Goal: Transaction & Acquisition: Purchase product/service

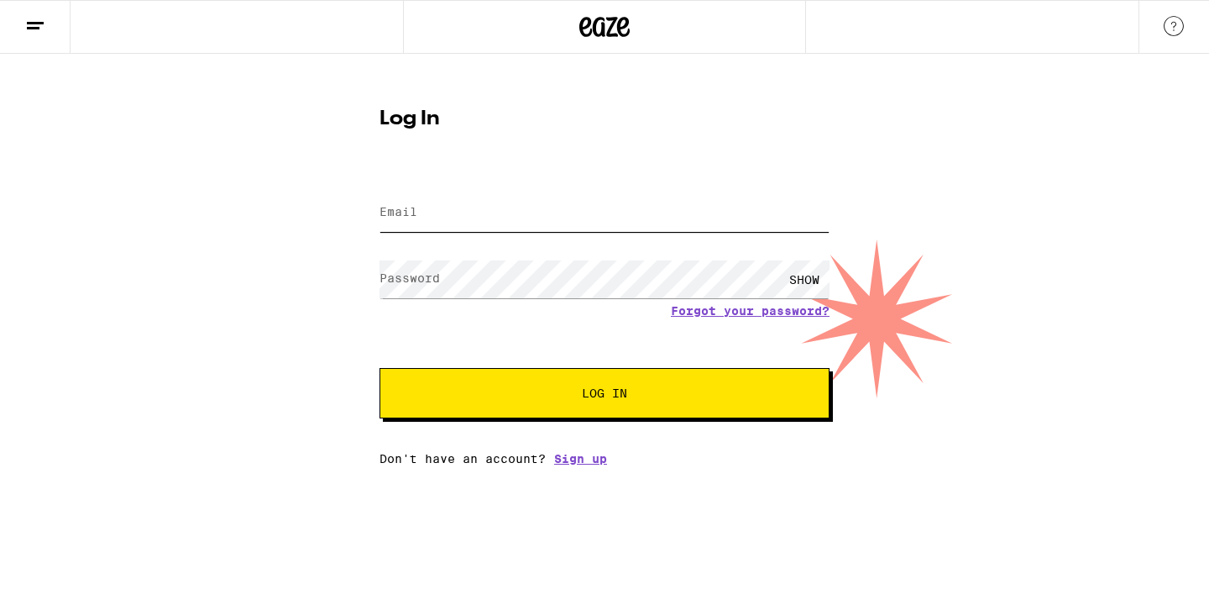
click at [443, 222] on input "Email" at bounding box center [605, 213] width 450 height 38
type input "mcanter25@gmail.com"
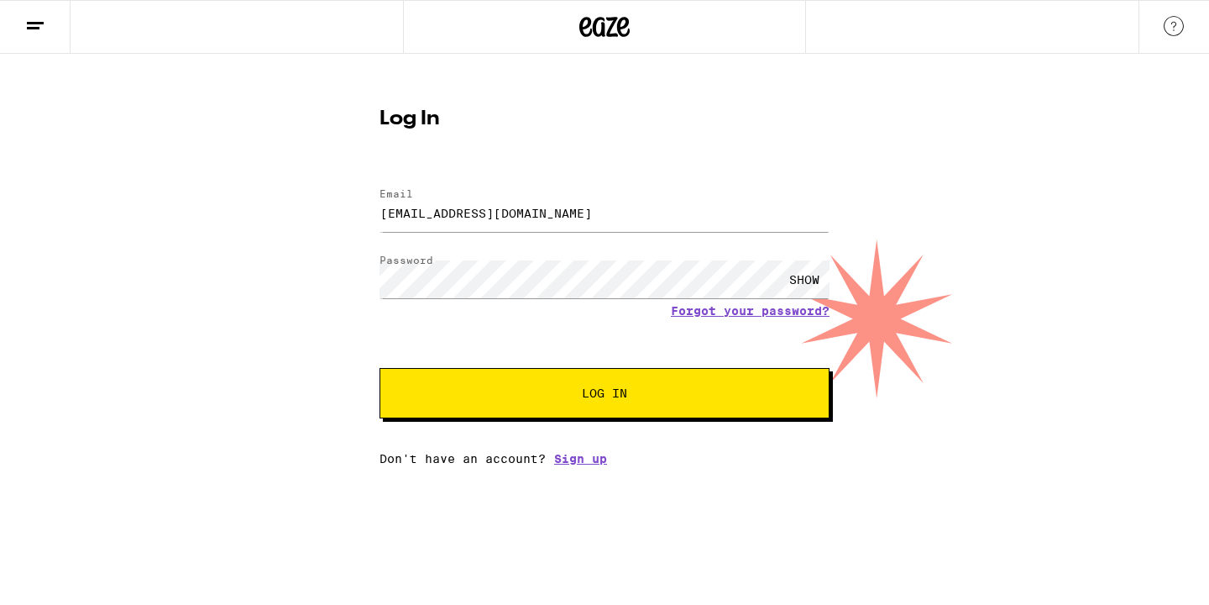
click at [535, 393] on span "Log In" at bounding box center [605, 393] width 314 height 12
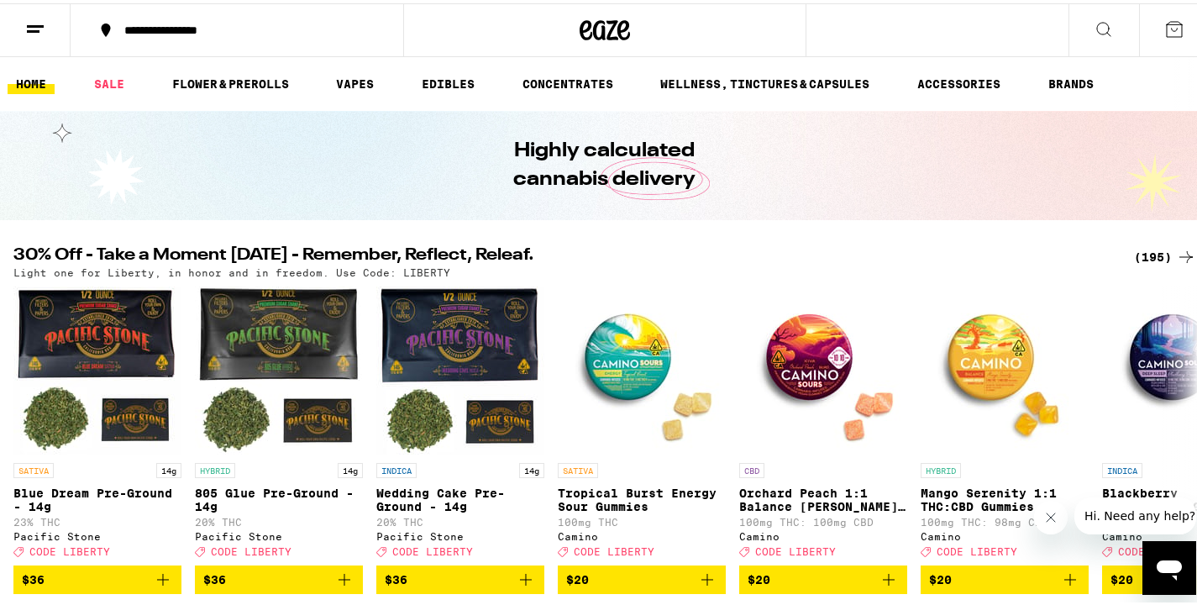
click at [1134, 259] on div "(195)" at bounding box center [1165, 254] width 62 height 20
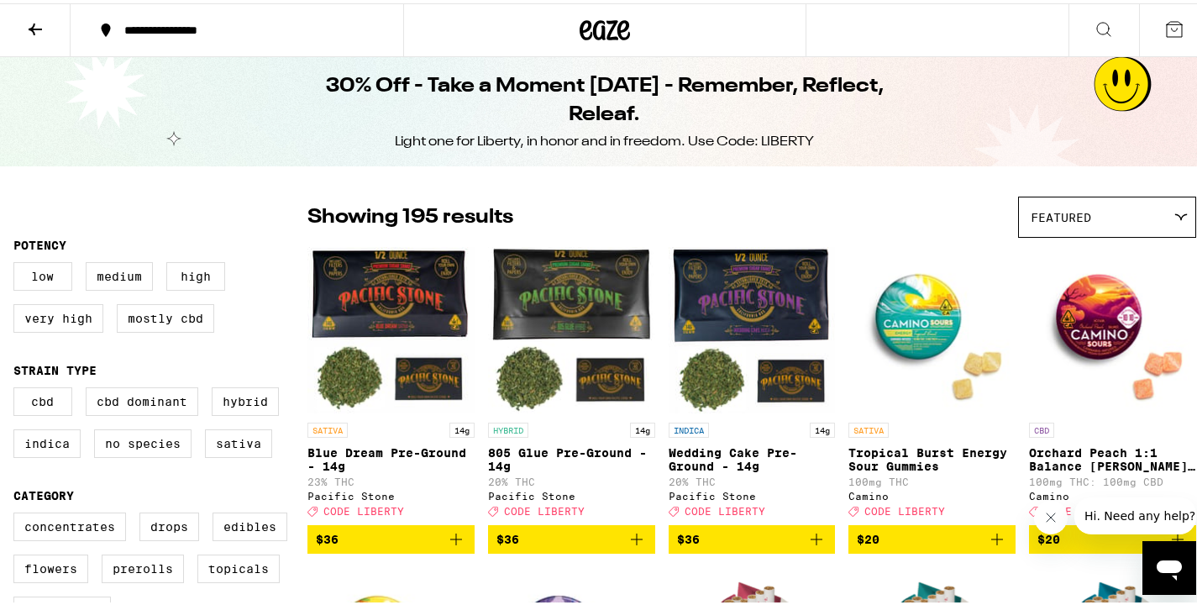
click at [183, 27] on div "**********" at bounding box center [245, 27] width 259 height 12
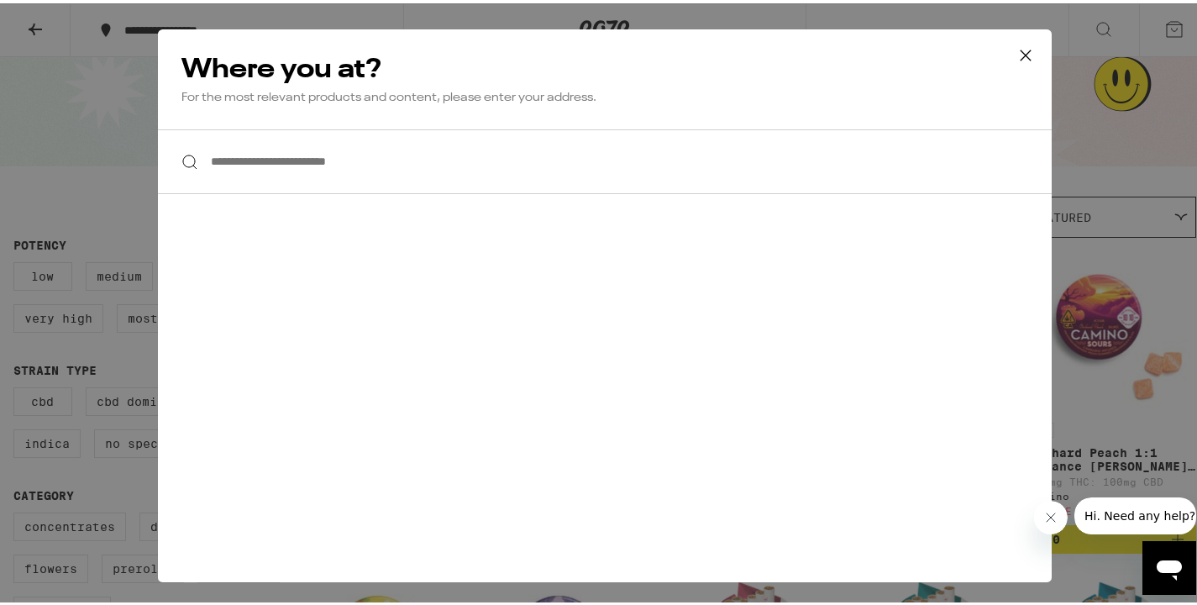
click at [1020, 51] on icon at bounding box center [1025, 52] width 10 height 10
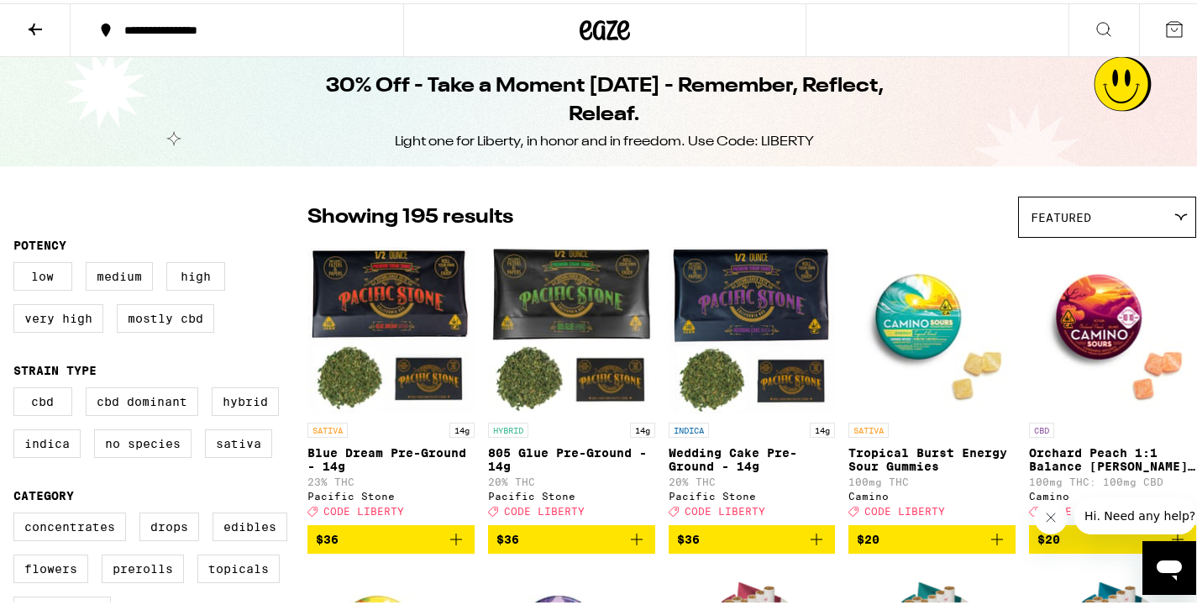
click at [1164, 29] on icon at bounding box center [1174, 26] width 20 height 20
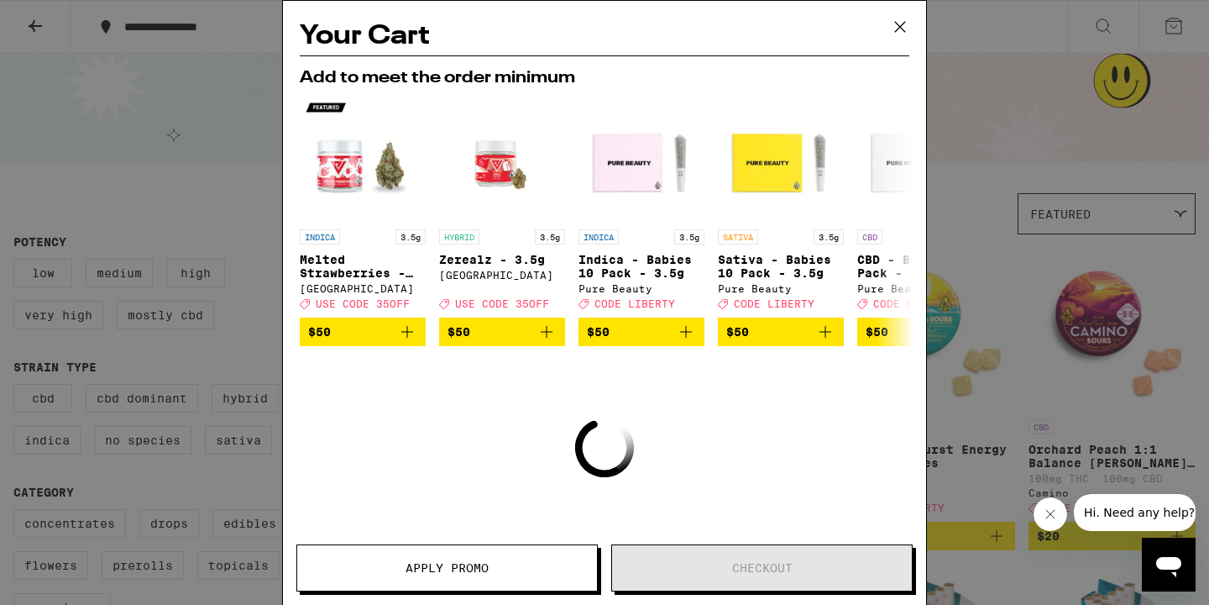
click at [894, 26] on icon at bounding box center [900, 26] width 25 height 25
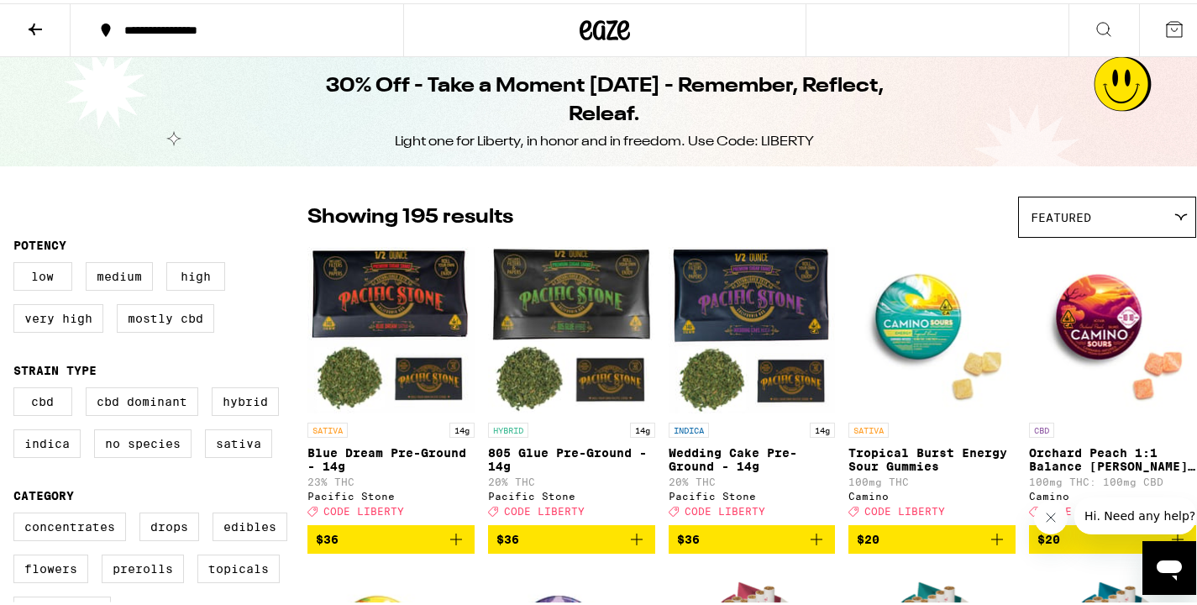
click at [156, 23] on div "**********" at bounding box center [245, 27] width 259 height 12
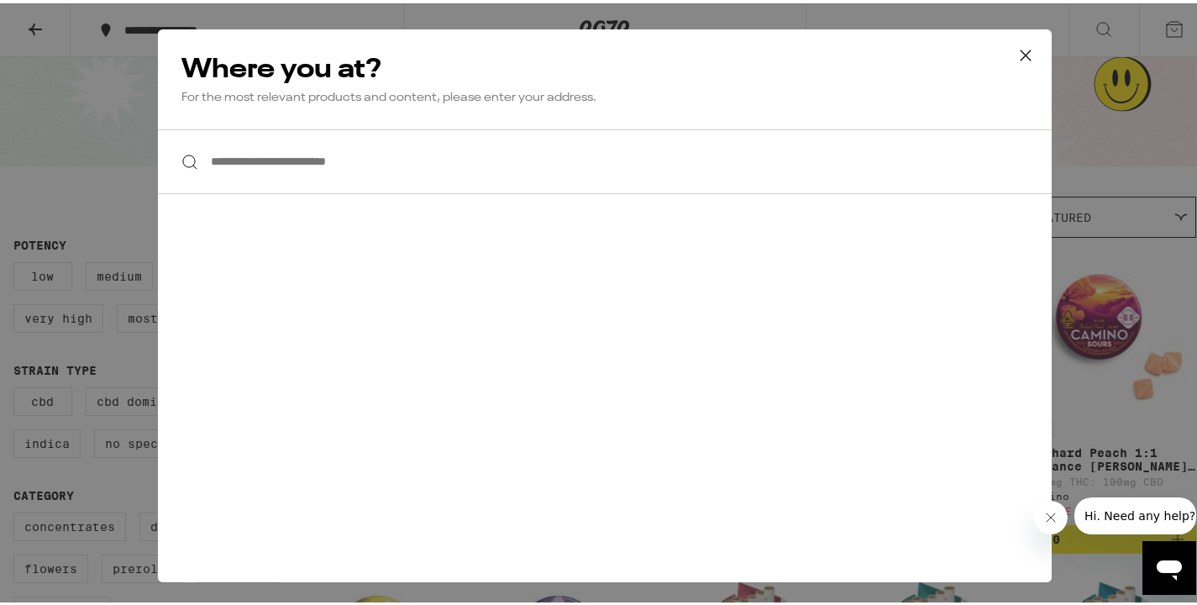
click at [255, 166] on input "**********" at bounding box center [604, 158] width 893 height 65
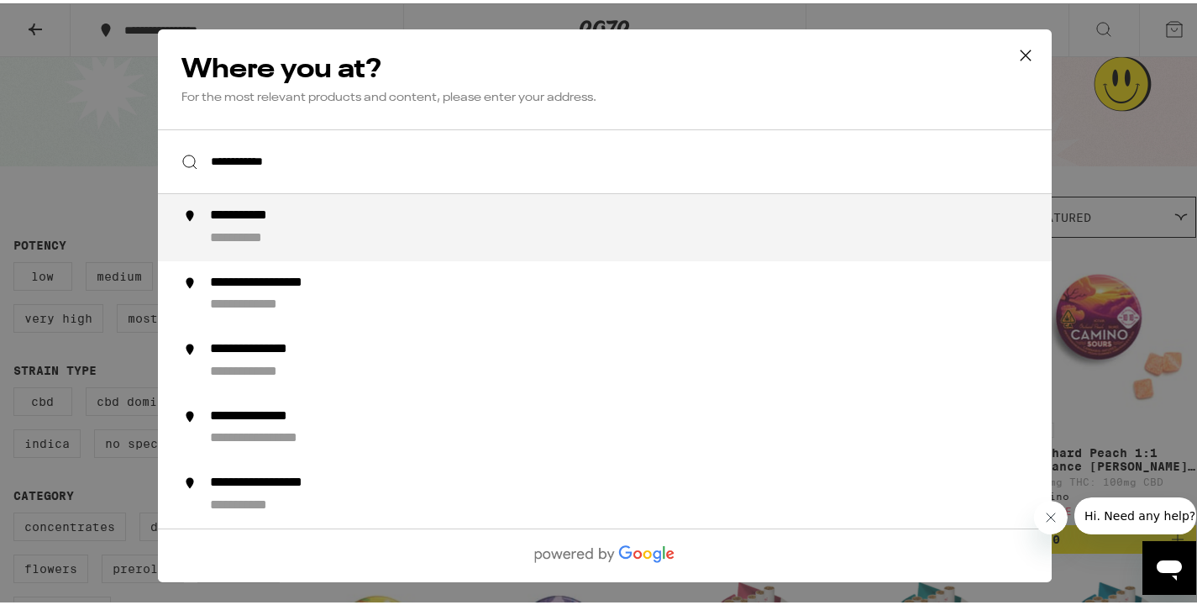
click at [251, 234] on div "**********" at bounding box center [253, 236] width 86 height 18
type input "**********"
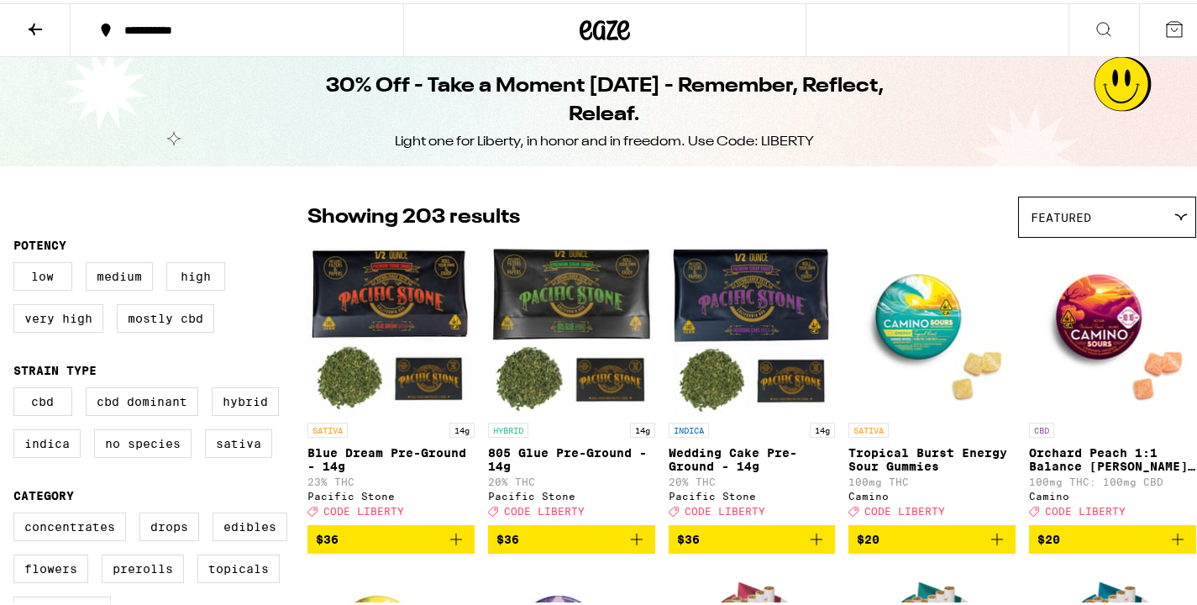
click at [1097, 29] on icon at bounding box center [1103, 25] width 13 height 13
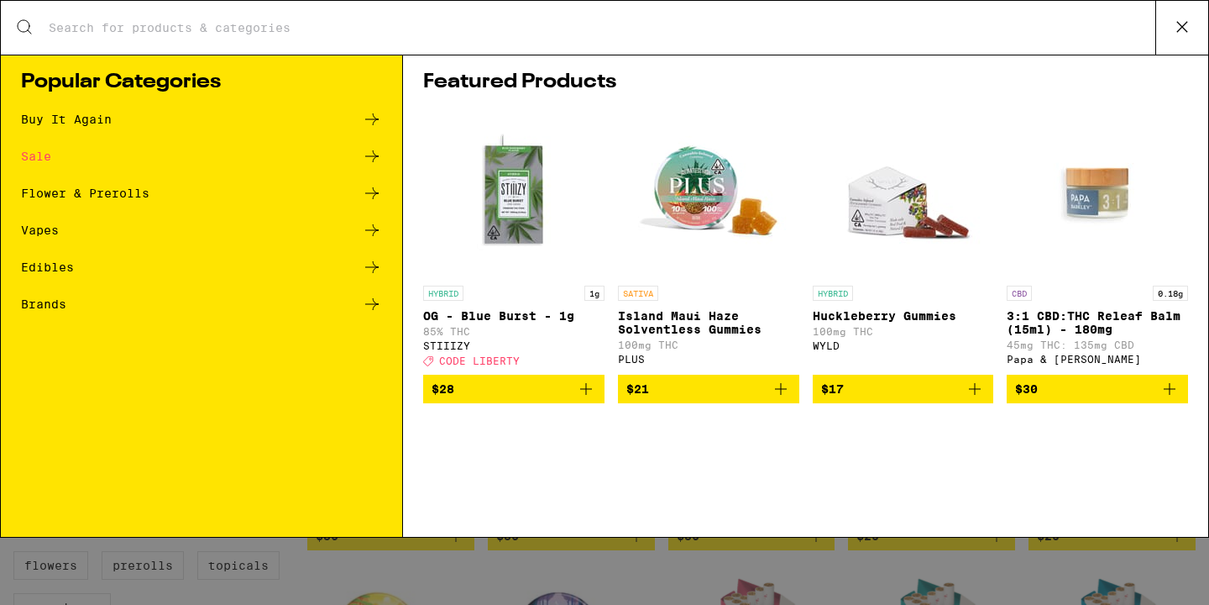
click at [1171, 33] on icon at bounding box center [1182, 26] width 25 height 25
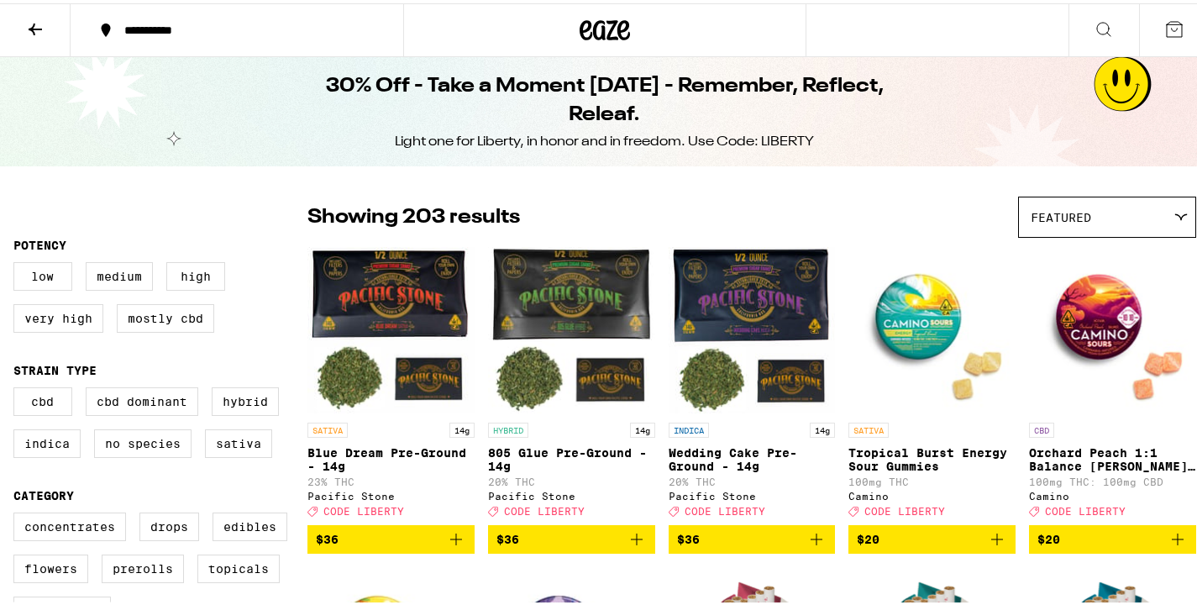
click at [1172, 36] on button at bounding box center [1174, 27] width 71 height 52
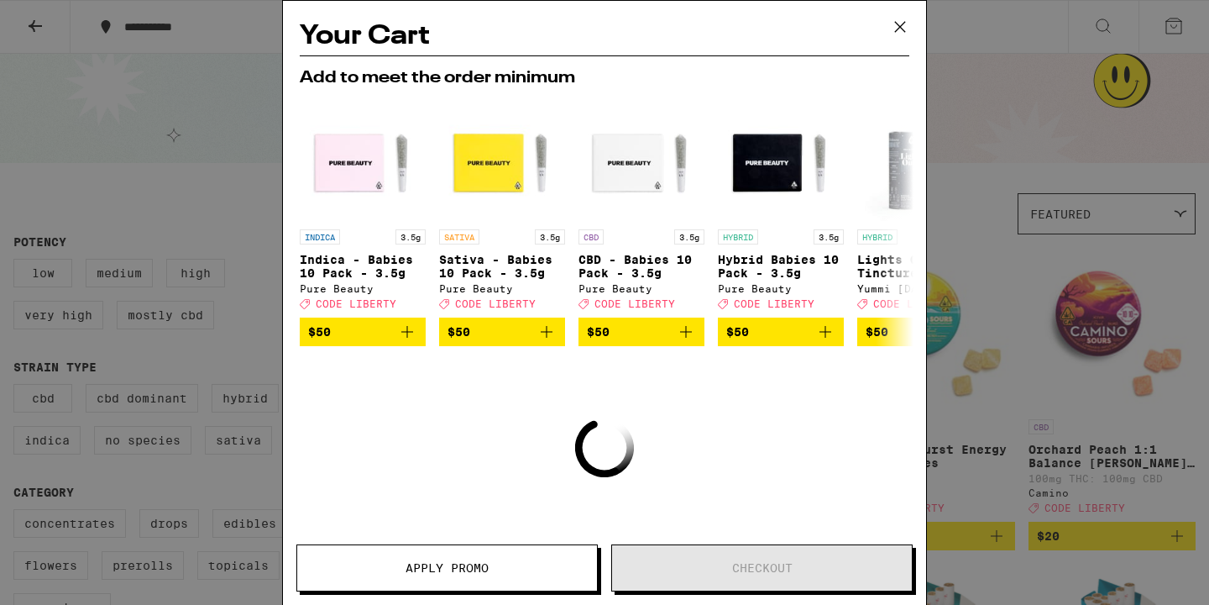
click at [898, 18] on icon at bounding box center [900, 26] width 25 height 25
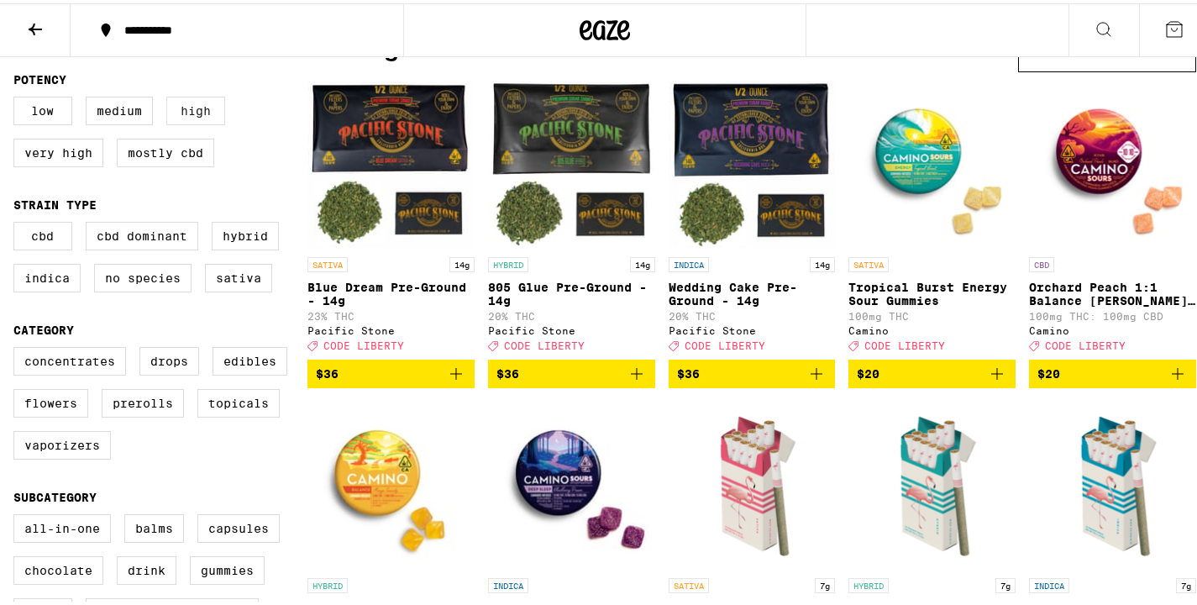
scroll to position [239, 0]
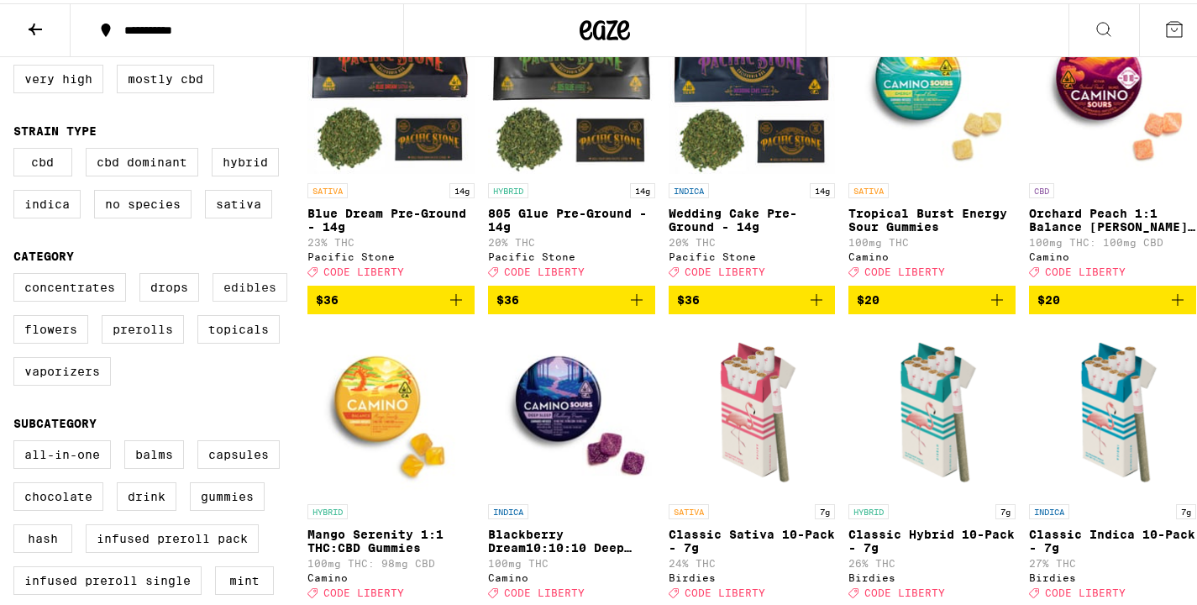
click at [236, 294] on label "Edibles" at bounding box center [249, 284] width 75 height 29
click at [18, 273] on input "Edibles" at bounding box center [17, 272] width 1 height 1
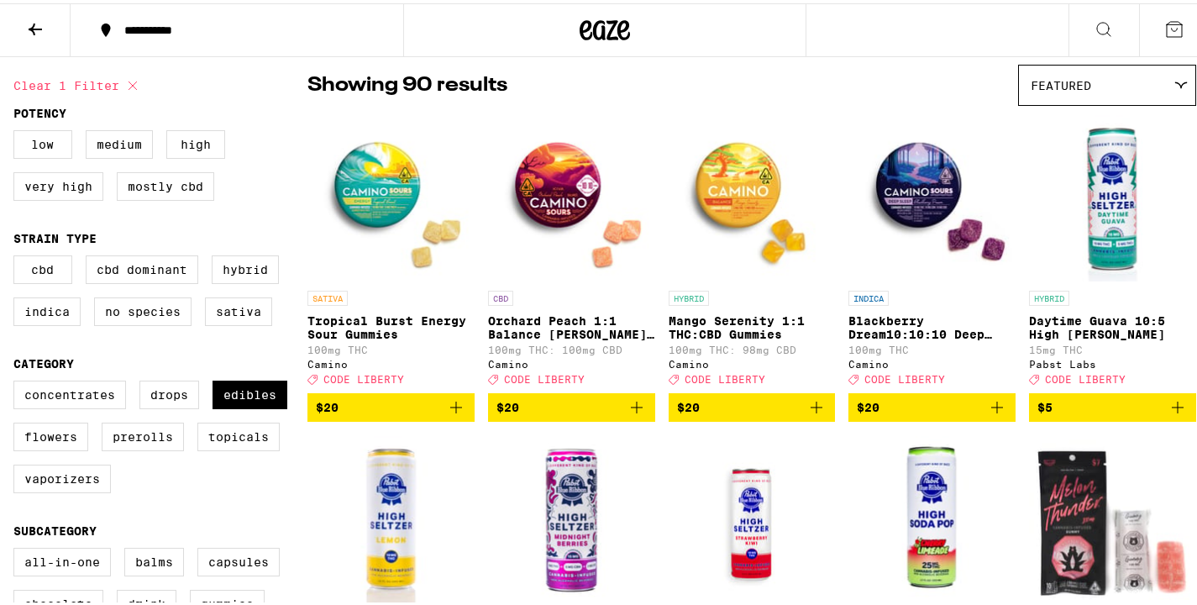
scroll to position [141, 0]
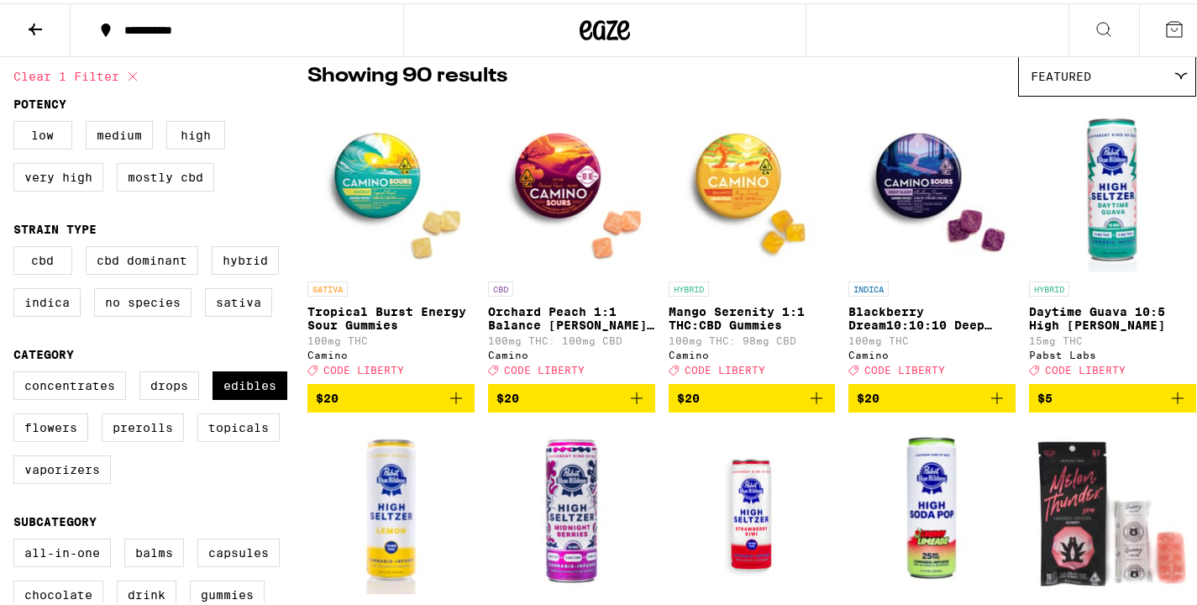
click at [726, 191] on img "Open page for Mango Serenity 1:1 THC:CBD Gummies from Camino" at bounding box center [751, 186] width 167 height 168
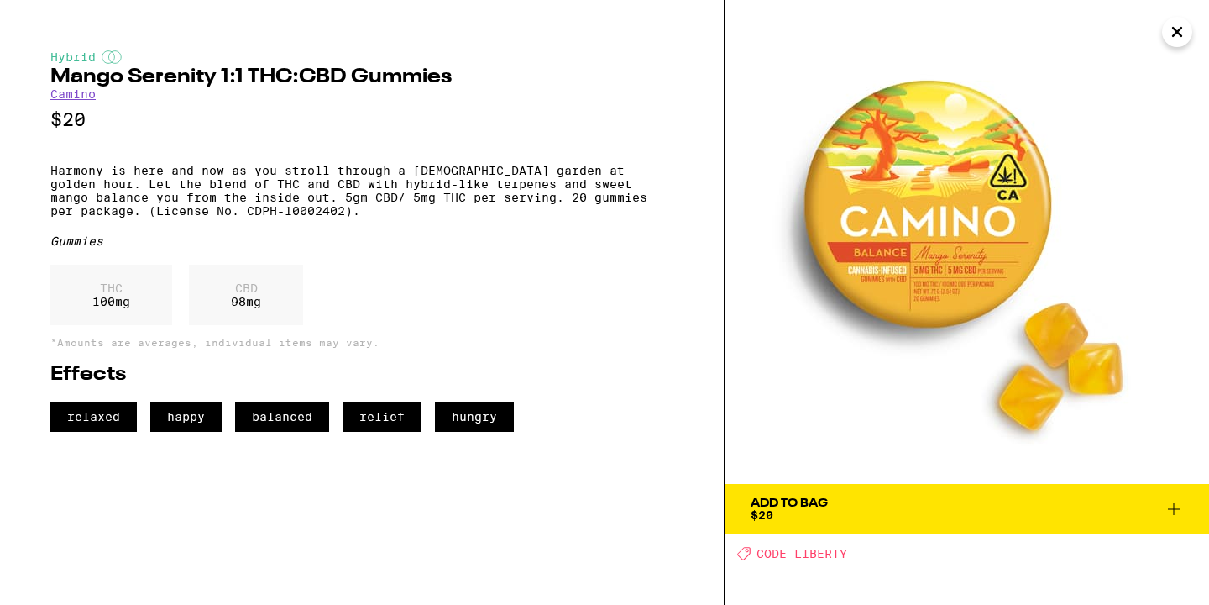
click at [778, 511] on div "Add To Bag $20" at bounding box center [789, 509] width 77 height 24
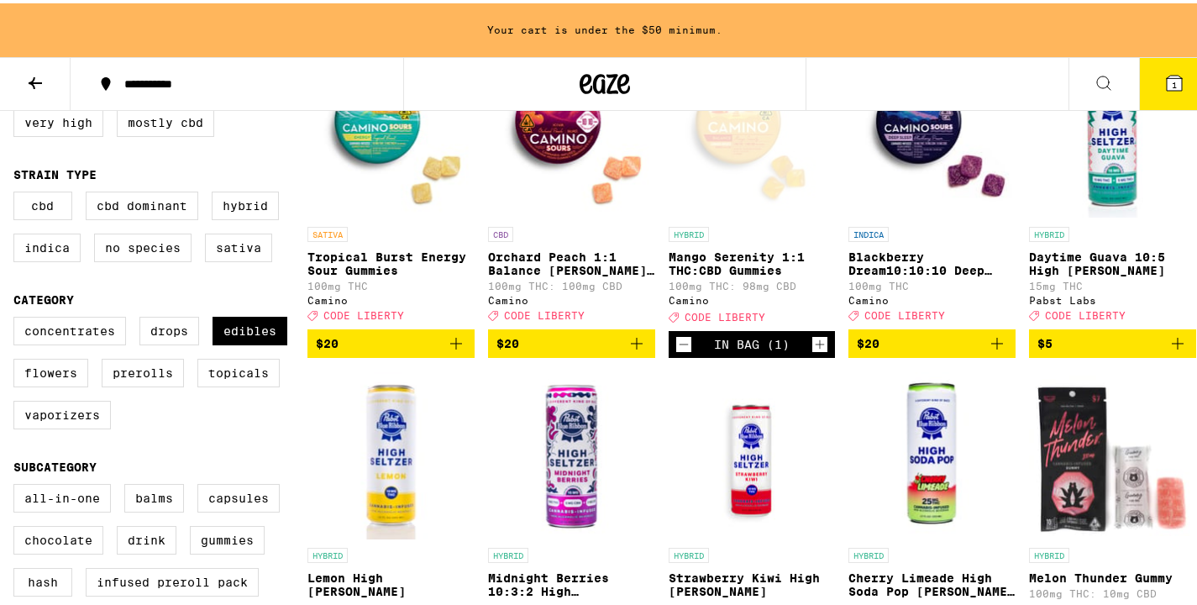
scroll to position [214, 0]
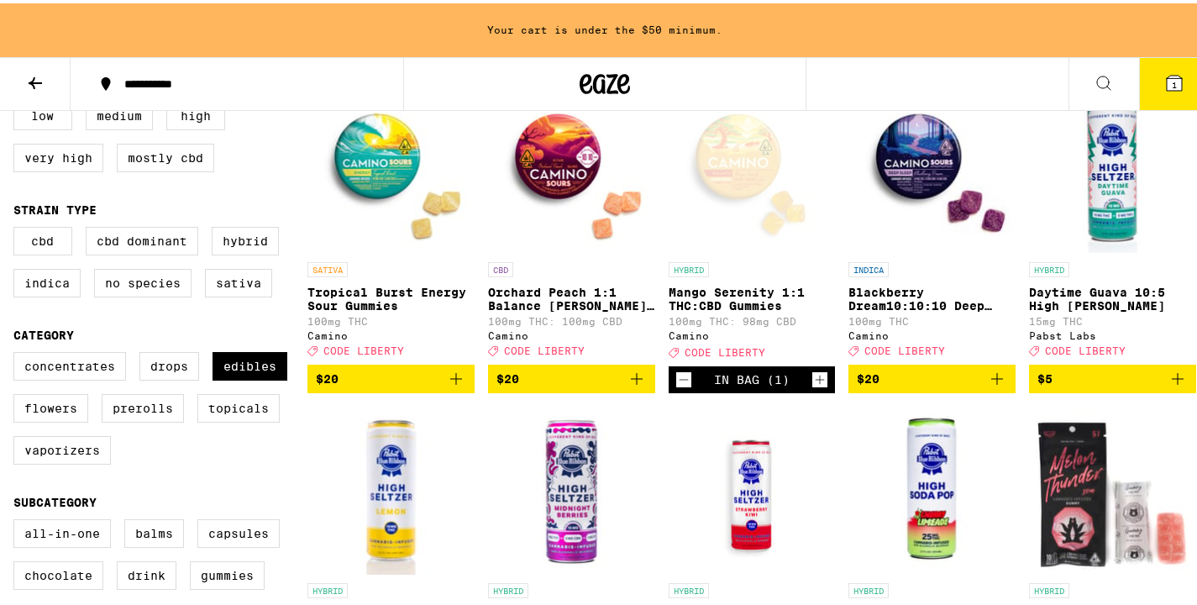
click at [1085, 160] on img "Open page for Daytime Guava 10:5 High Seltzer from Pabst Labs" at bounding box center [1112, 166] width 167 height 168
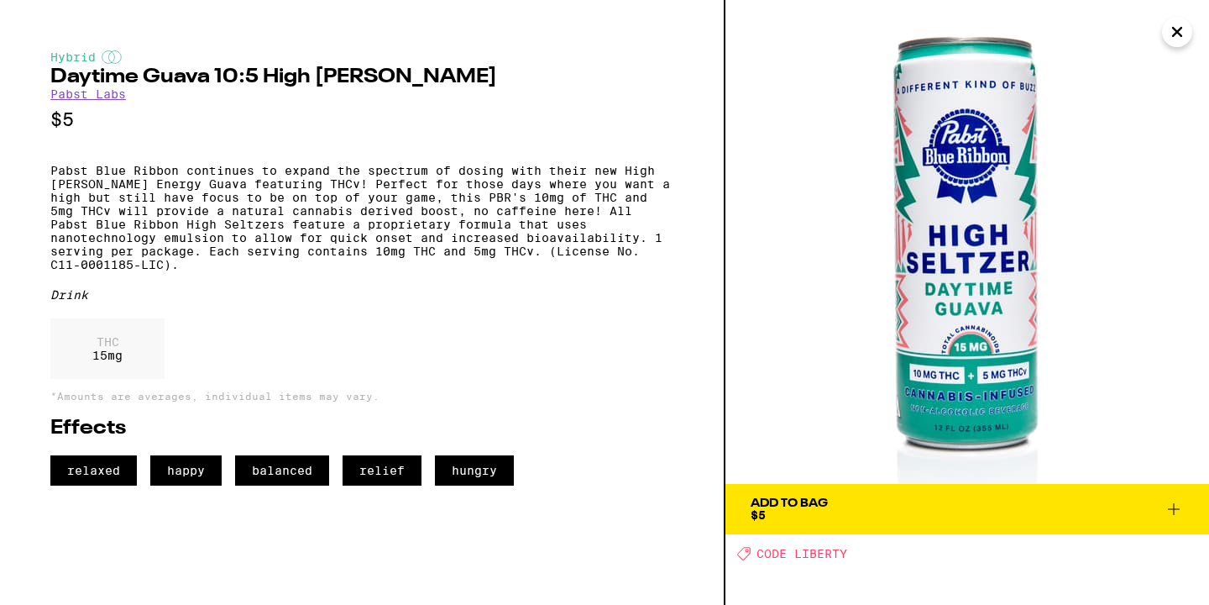
click at [216, 81] on h2 "Daytime Guava 10:5 High [PERSON_NAME]" at bounding box center [361, 77] width 623 height 20
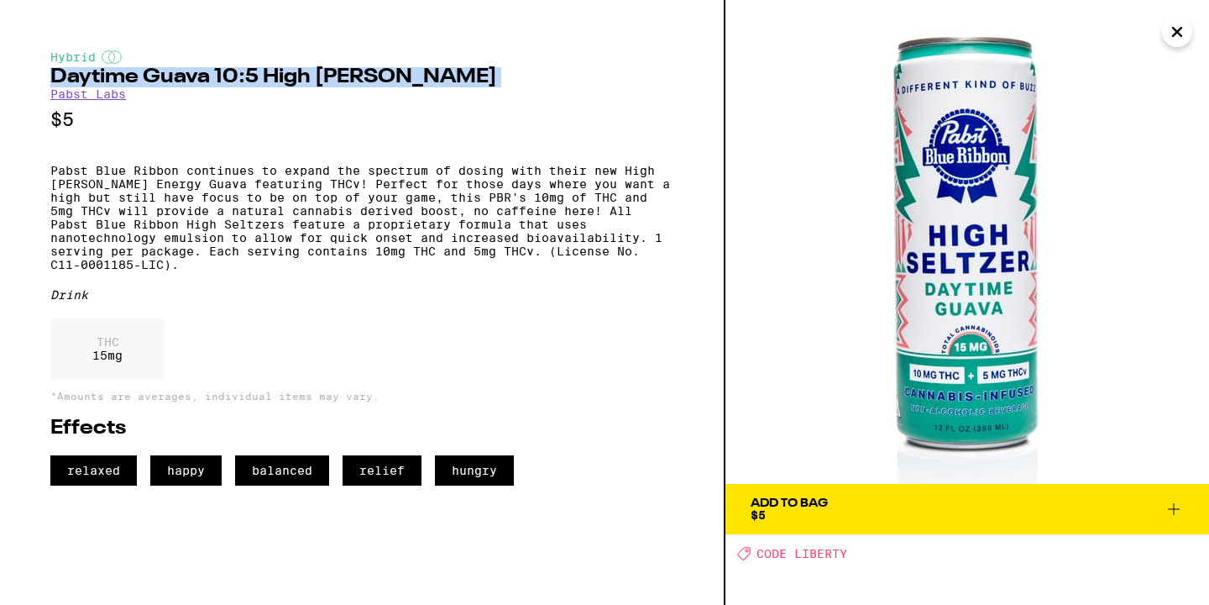
click at [216, 81] on h2 "Daytime Guava 10:5 High [PERSON_NAME]" at bounding box center [361, 77] width 623 height 20
copy h2 "Daytime Guava 10:5 High [PERSON_NAME]"
click at [879, 506] on span "Add To Bag $5" at bounding box center [967, 509] width 433 height 24
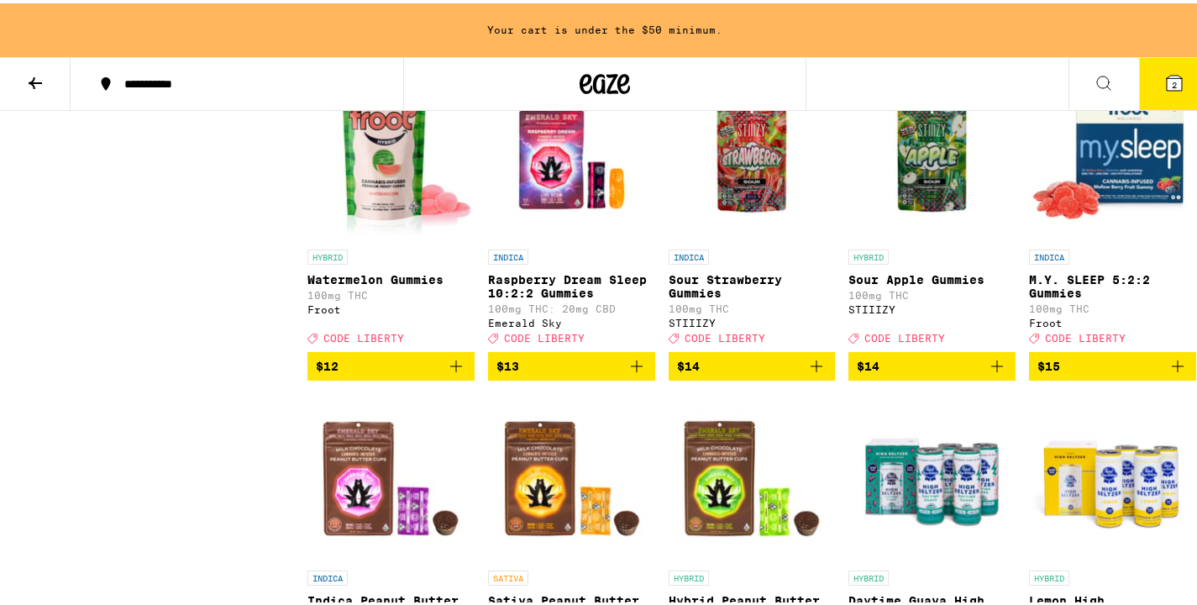
scroll to position [2496, 0]
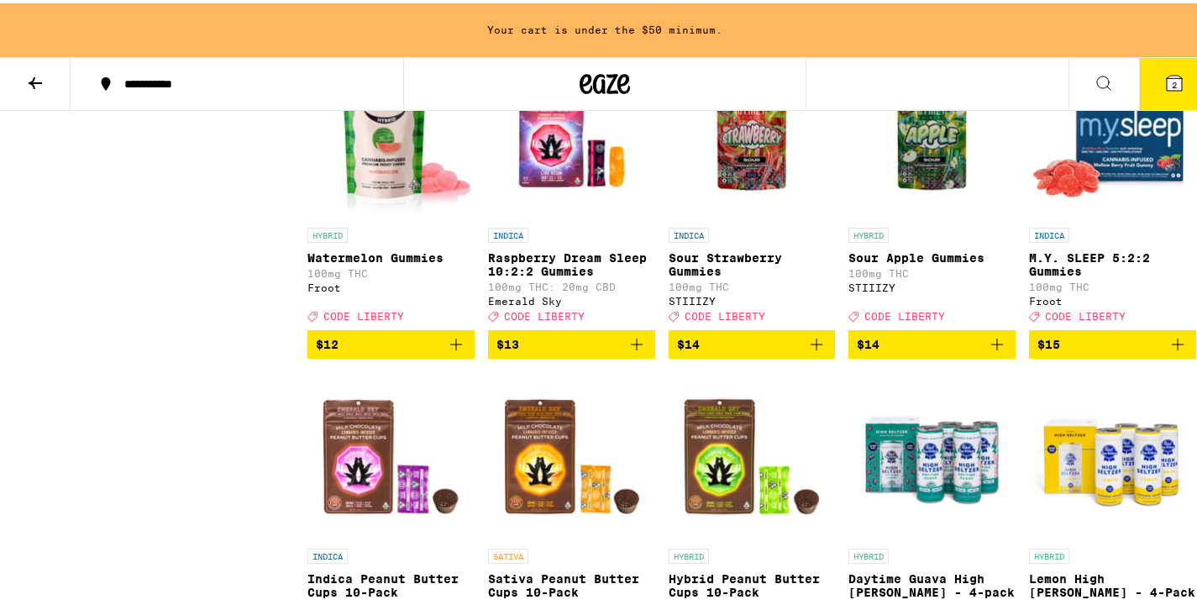
click at [354, 216] on img "Open page for Watermelon Gummies from Froot" at bounding box center [390, 132] width 167 height 168
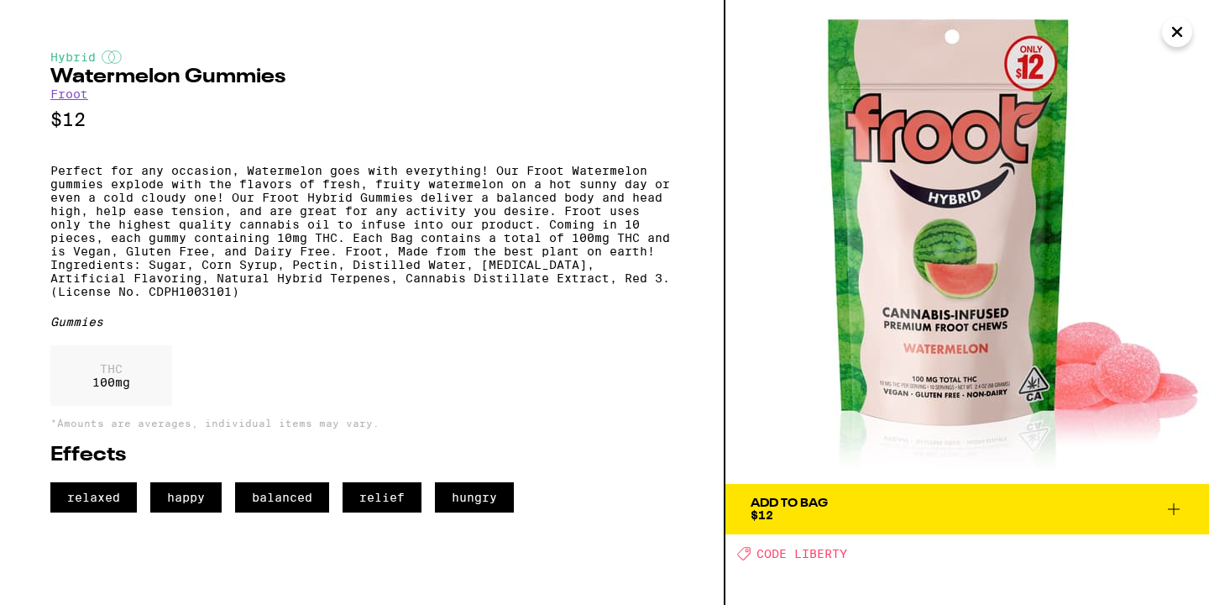
click at [798, 504] on div "Add To Bag" at bounding box center [789, 503] width 77 height 12
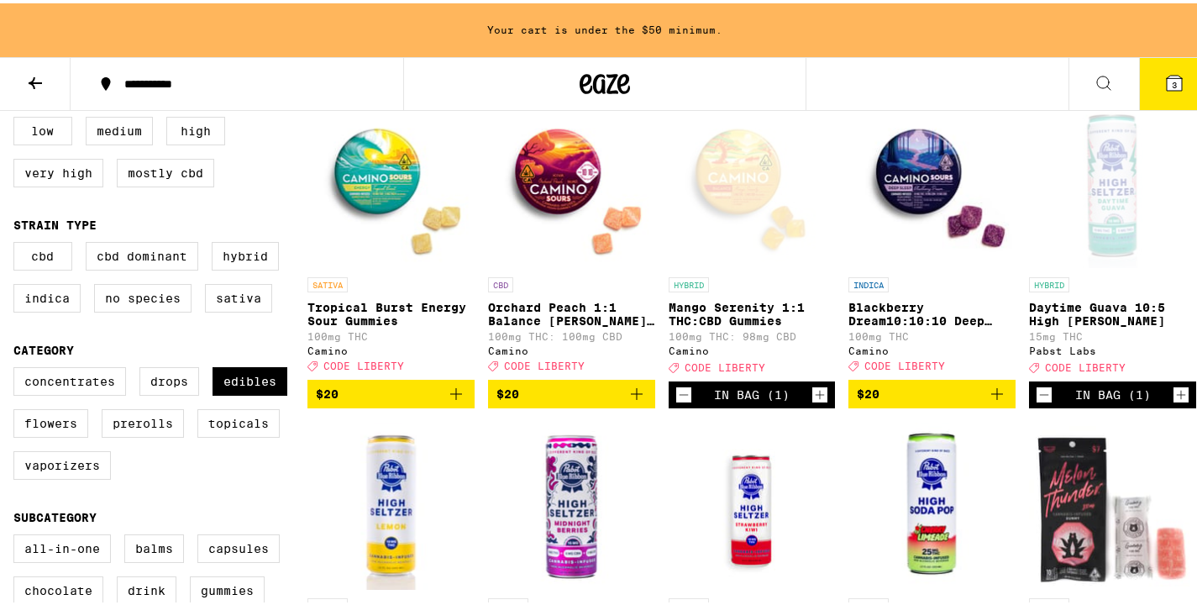
scroll to position [319, 0]
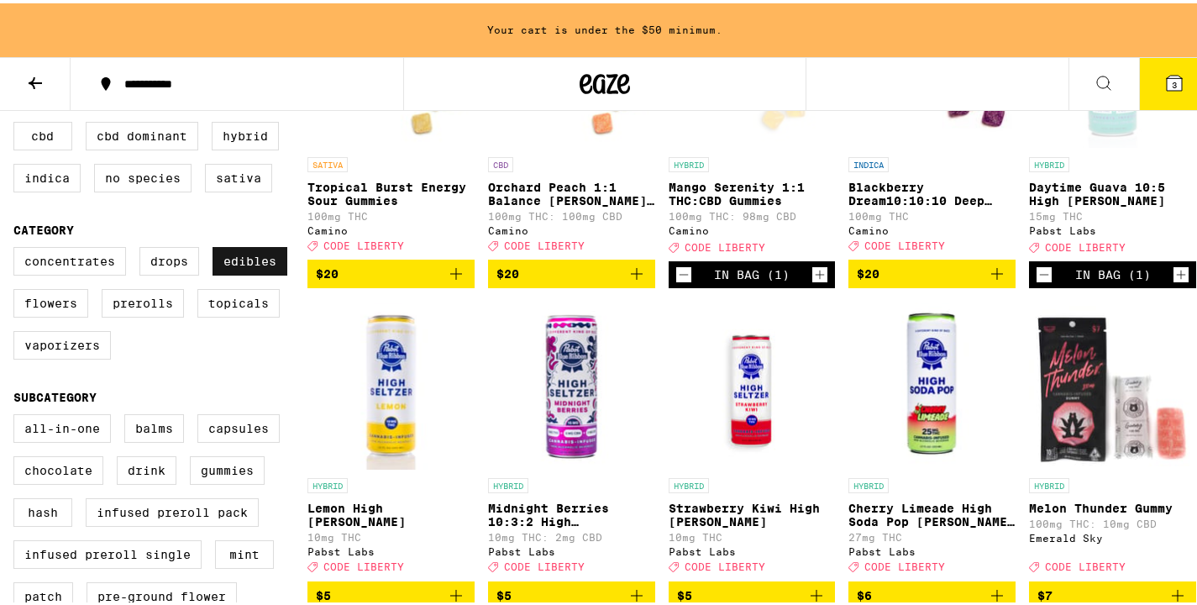
click at [266, 271] on label "Edibles" at bounding box center [249, 258] width 75 height 29
click at [18, 247] on input "Edibles" at bounding box center [17, 246] width 1 height 1
checkbox input "false"
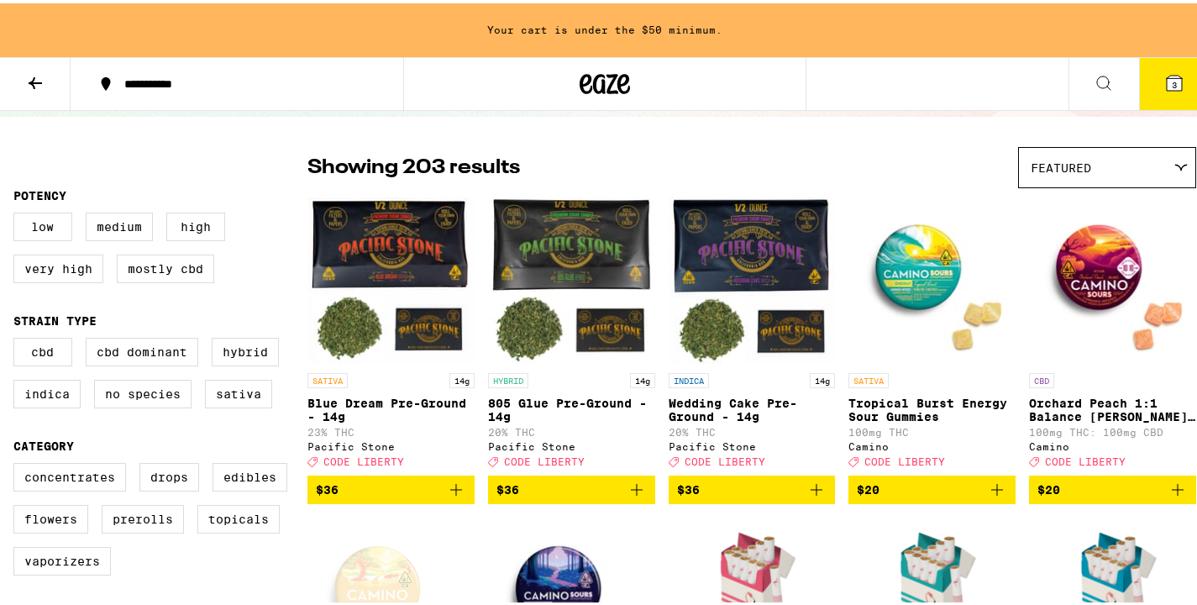
scroll to position [423, 0]
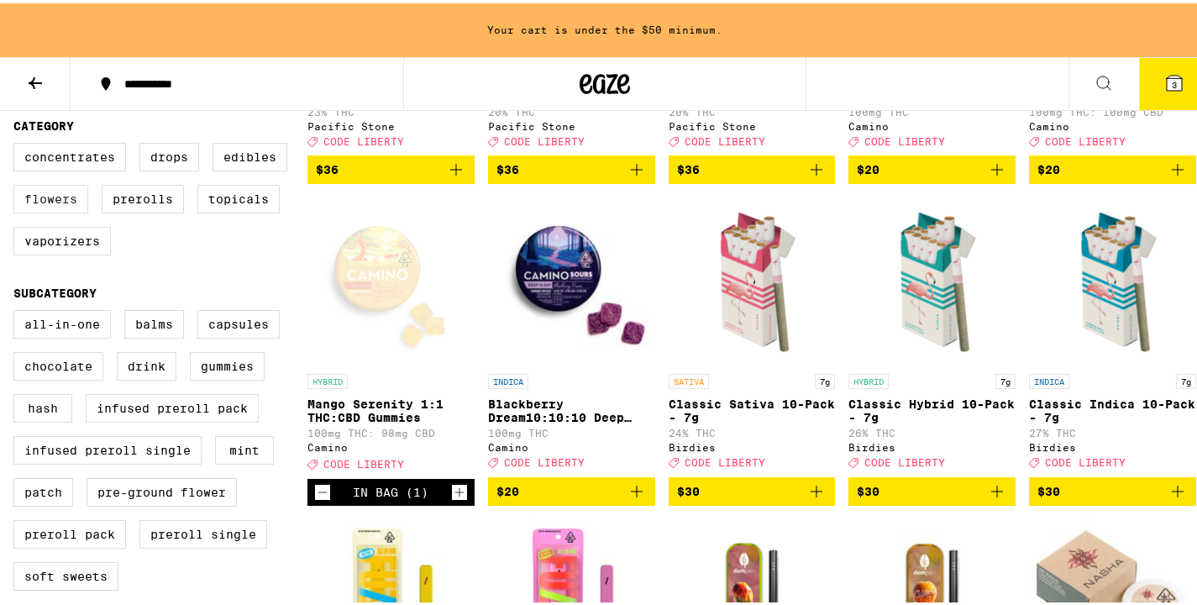
click at [70, 208] on label "Flowers" at bounding box center [50, 195] width 75 height 29
click at [18, 143] on input "Flowers" at bounding box center [17, 142] width 1 height 1
checkbox input "true"
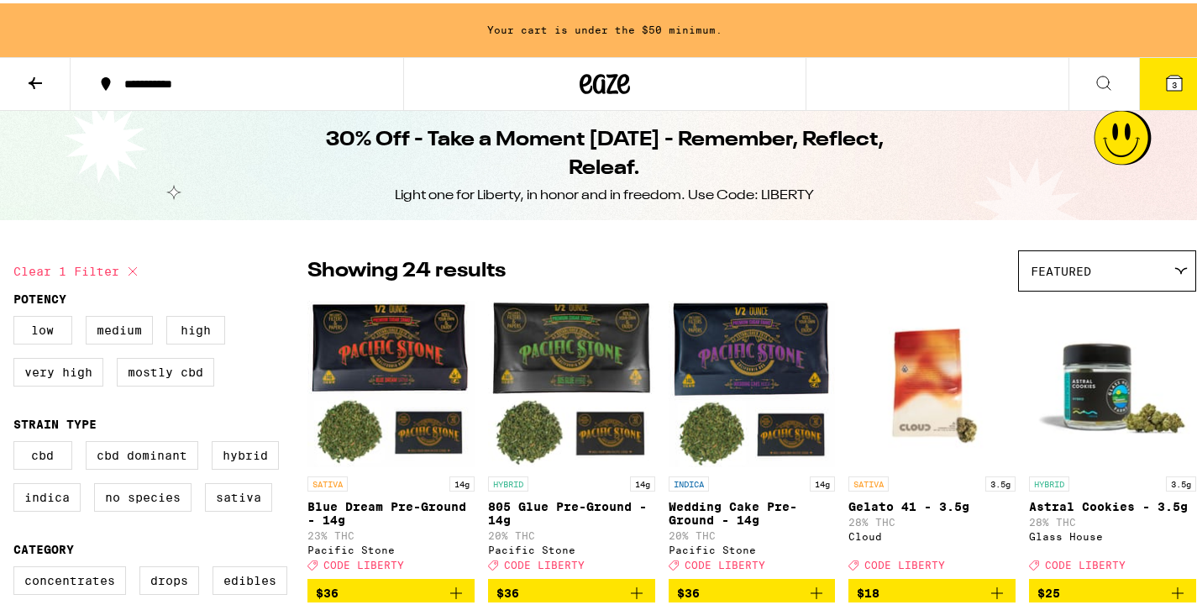
click at [1066, 270] on span "Featured" at bounding box center [1060, 267] width 60 height 13
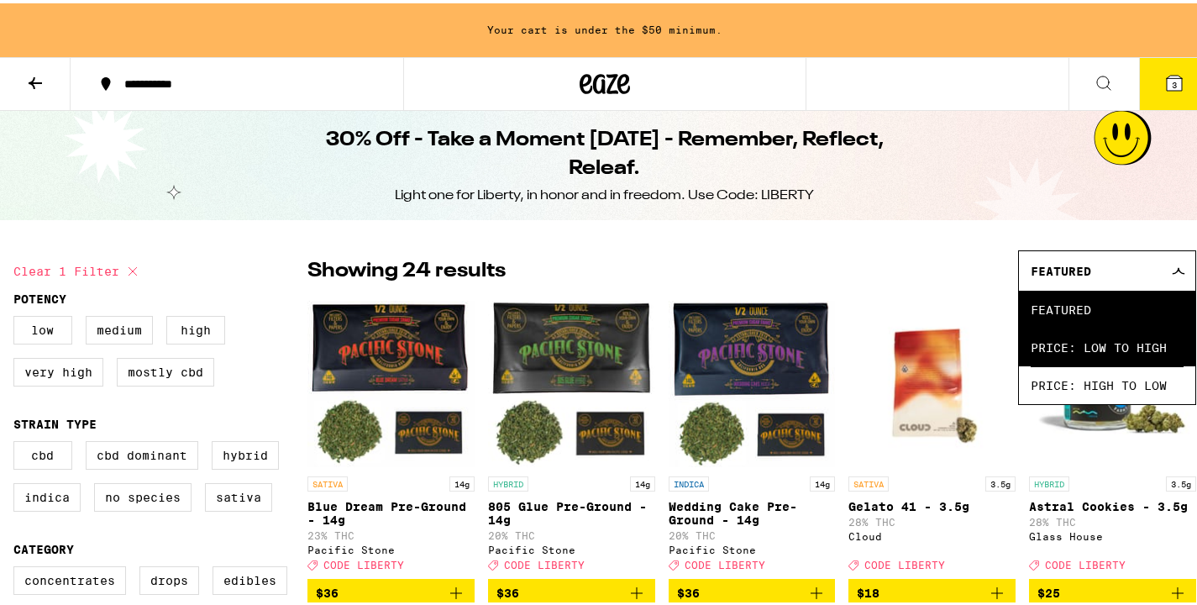
click at [1069, 339] on span "Price: Low to High" at bounding box center [1106, 344] width 153 height 38
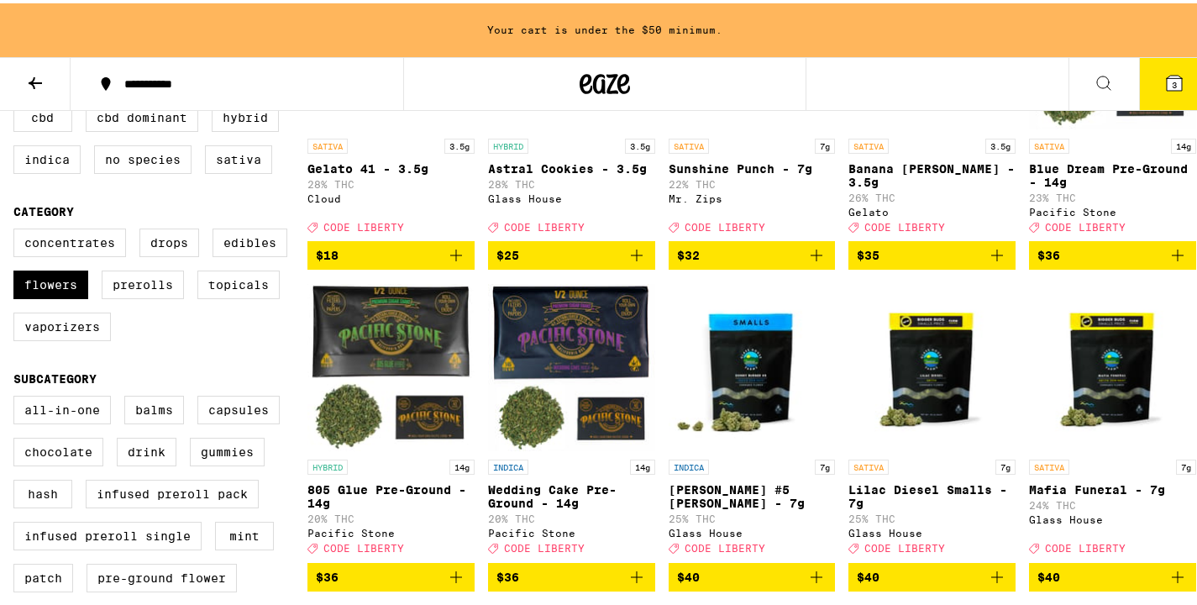
scroll to position [485, 0]
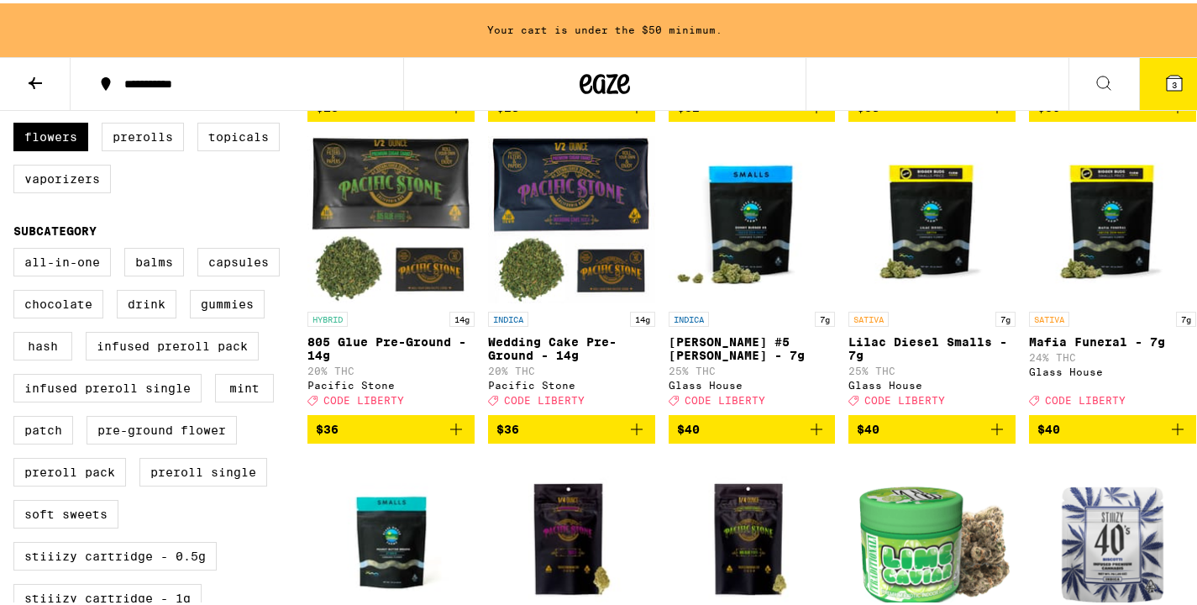
click at [905, 436] on span "$40" at bounding box center [932, 426] width 150 height 20
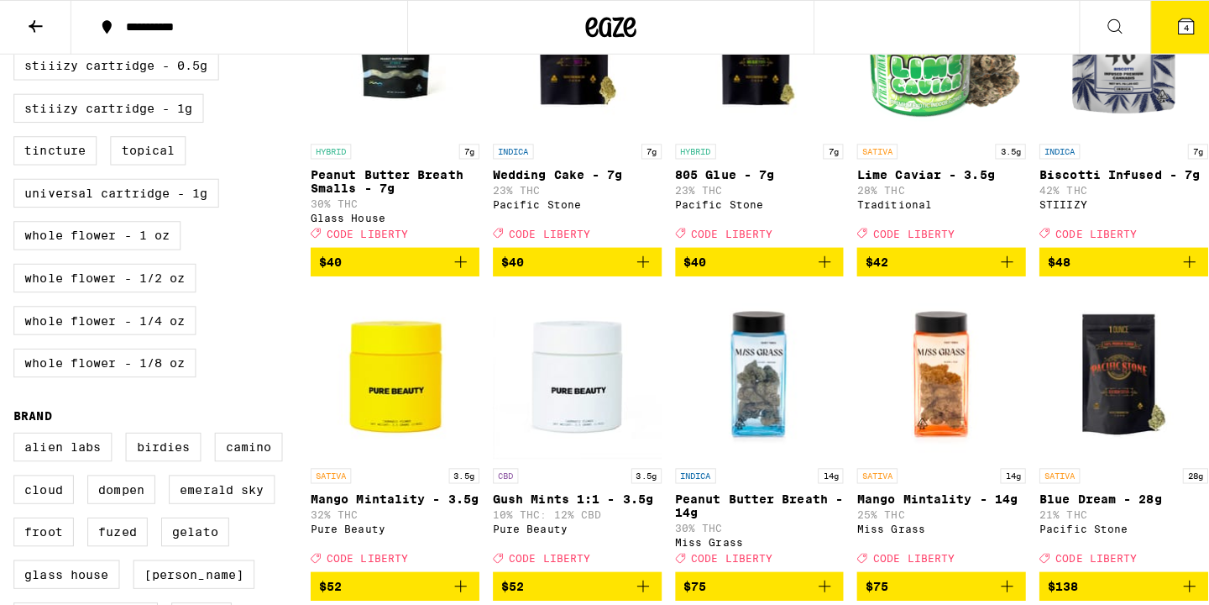
scroll to position [372, 0]
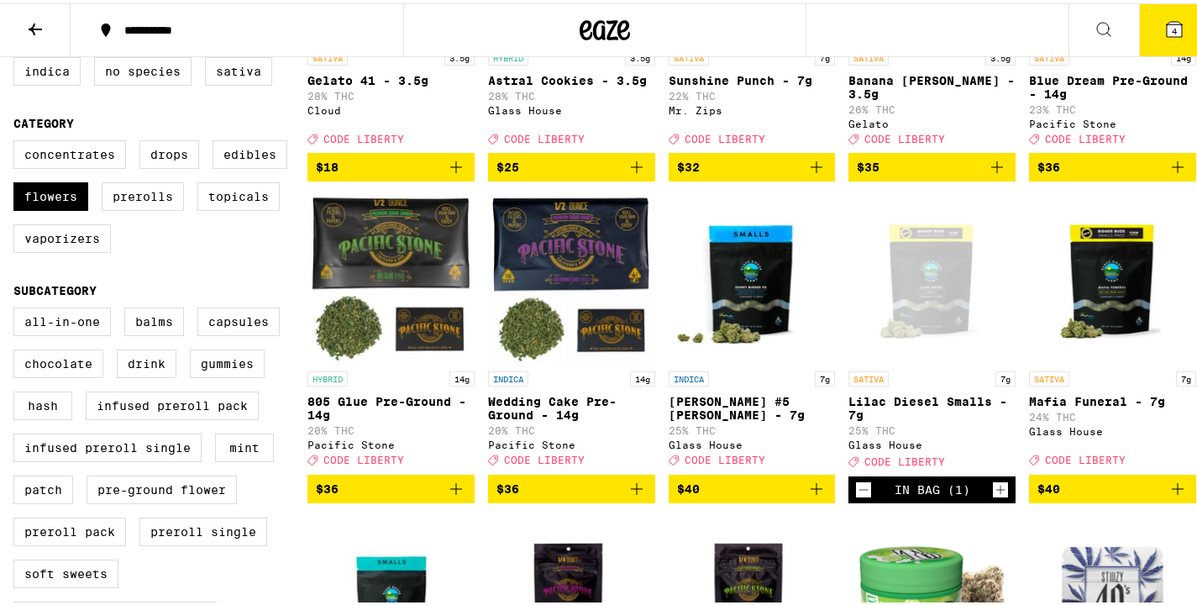
click at [1139, 36] on button "4" at bounding box center [1174, 27] width 71 height 52
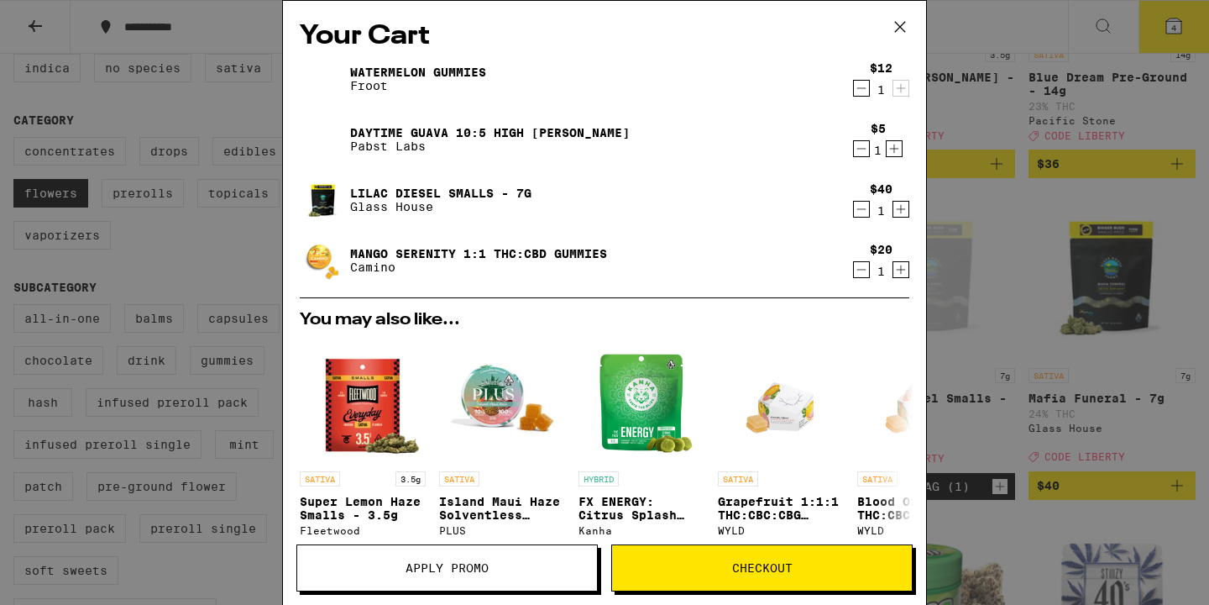
click at [471, 553] on button "Apply Promo" at bounding box center [446, 567] width 301 height 47
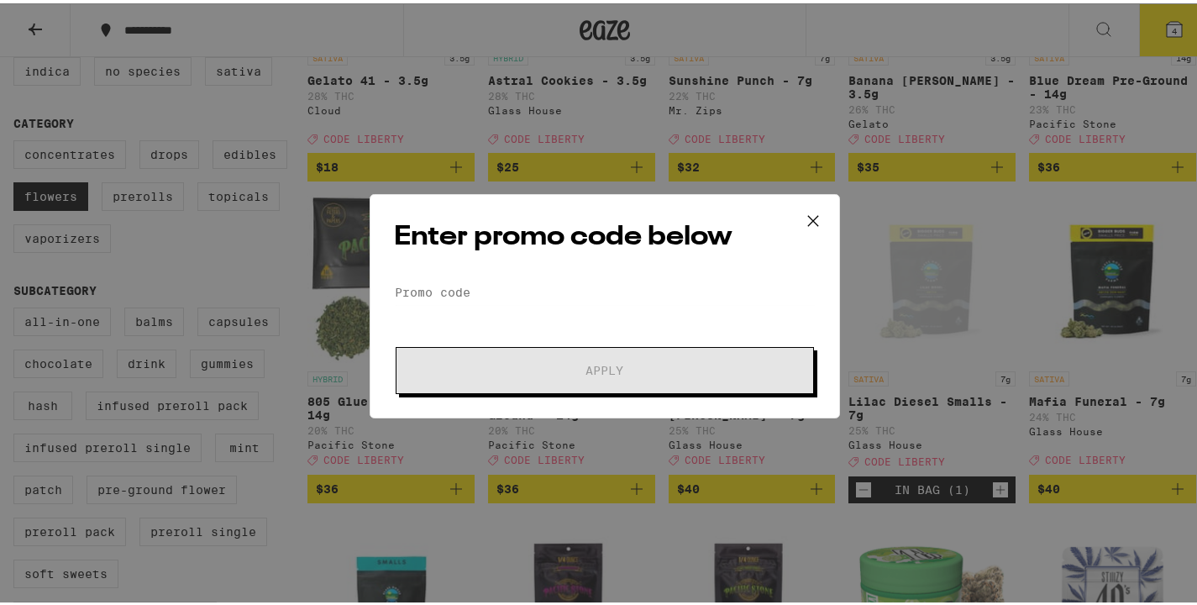
click at [508, 266] on div "Enter promo code below Promo Code Apply" at bounding box center [604, 303] width 470 height 224
click at [505, 286] on input "Promo Code" at bounding box center [605, 288] width 422 height 25
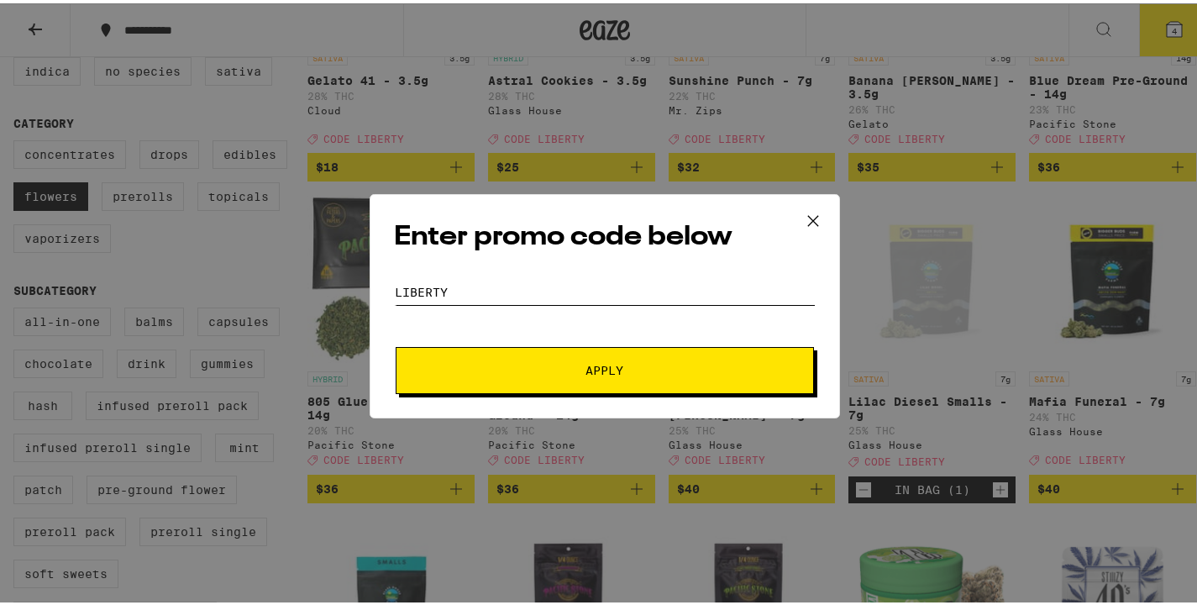
type input "liberty"
click at [396, 343] on button "Apply" at bounding box center [605, 366] width 418 height 47
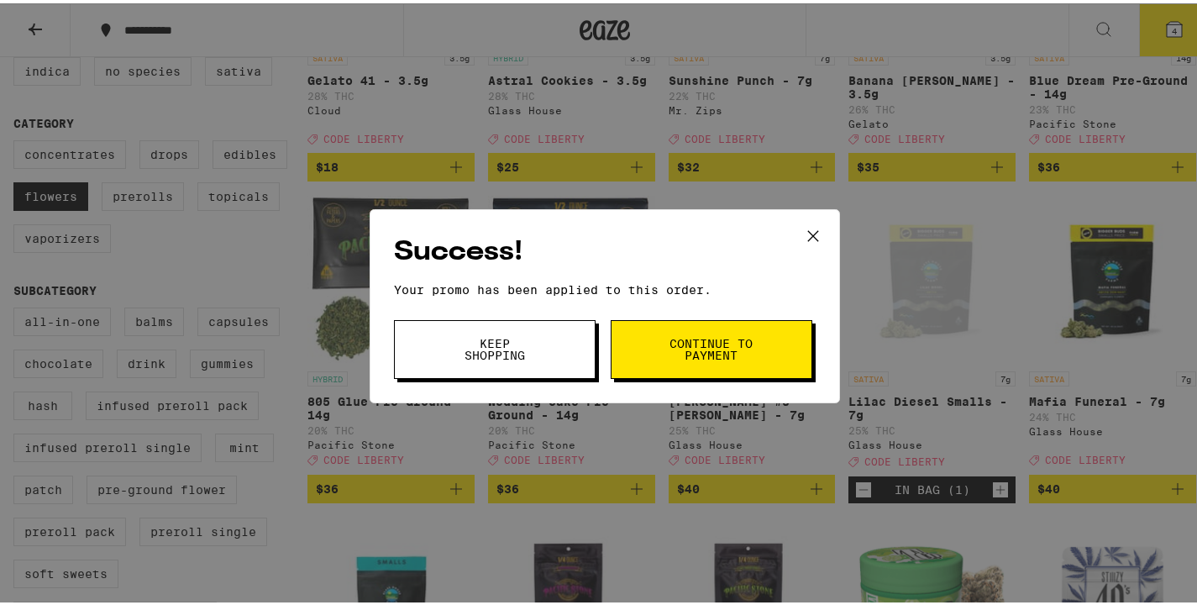
click at [668, 344] on span "Continue to payment" at bounding box center [711, 346] width 86 height 24
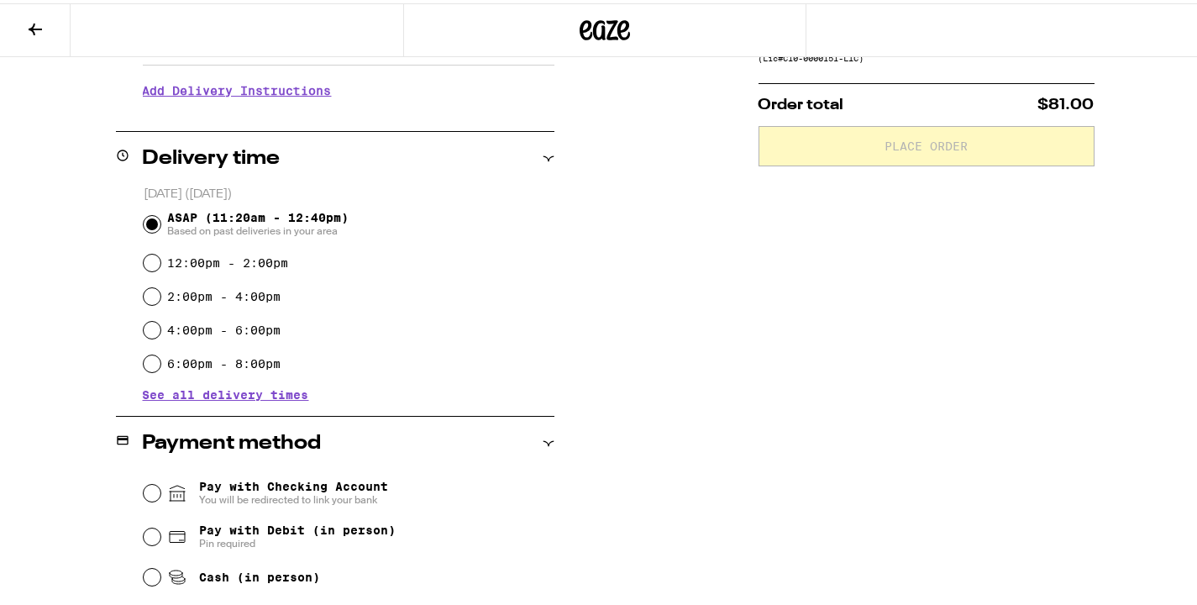
scroll to position [479, 0]
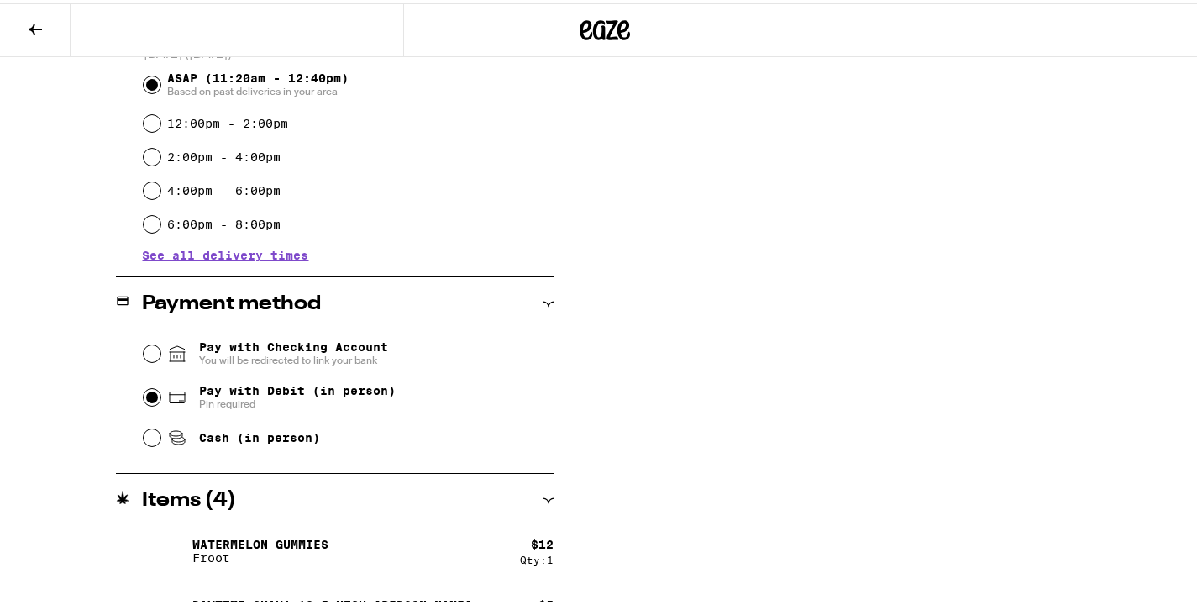
click at [145, 397] on input "Pay with Debit (in person) Pin required" at bounding box center [152, 393] width 17 height 17
radio input "true"
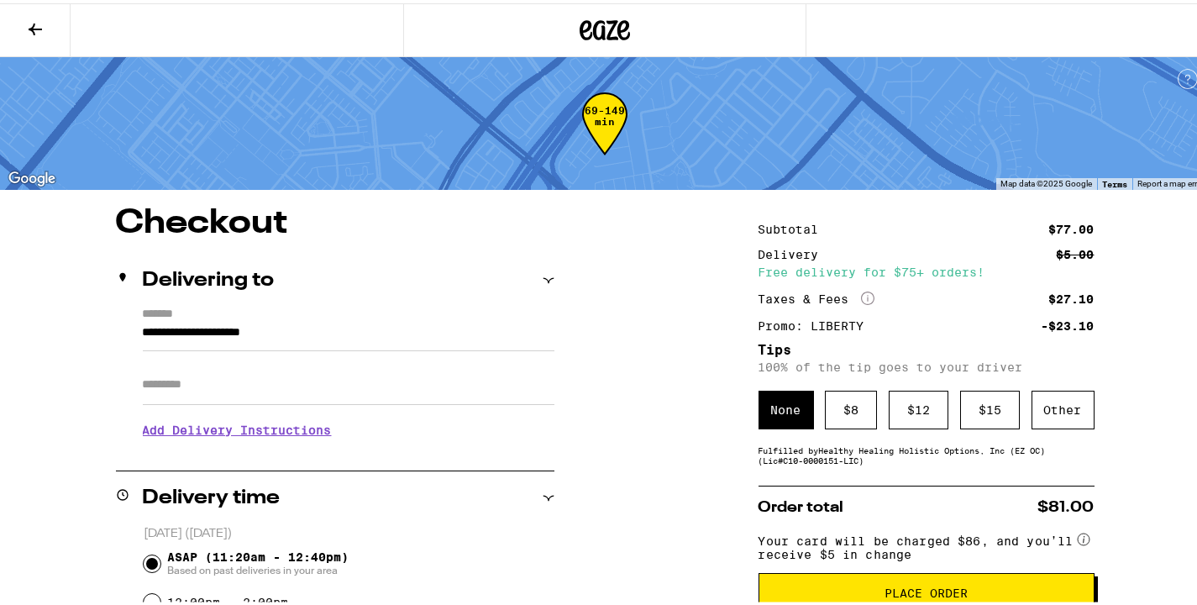
scroll to position [3, 0]
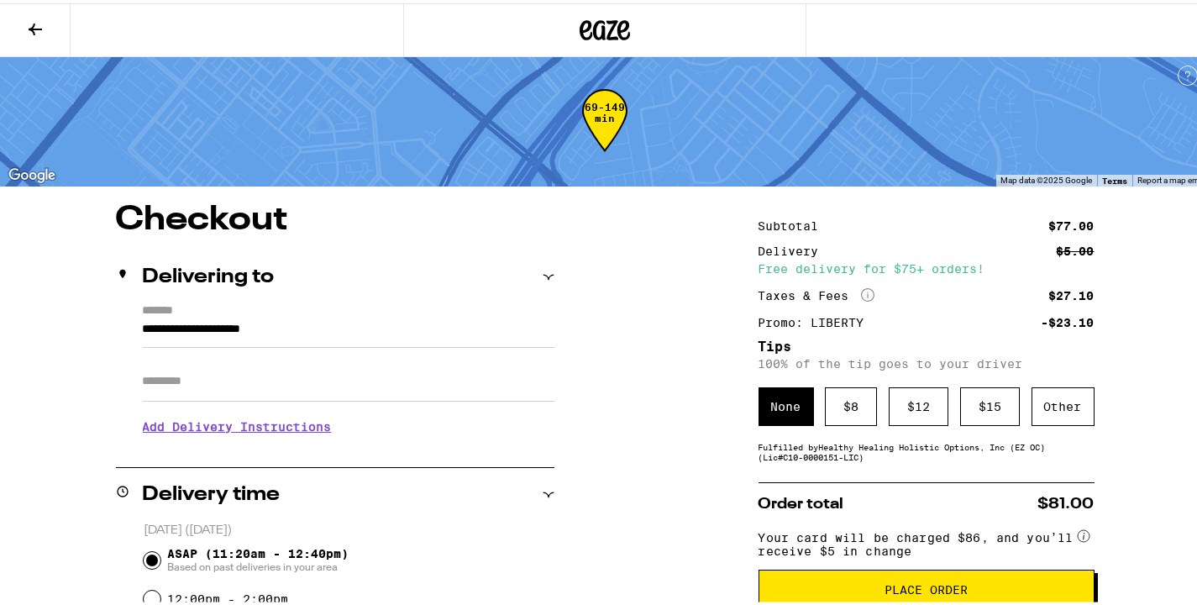
click at [889, 586] on button "Place Order" at bounding box center [926, 586] width 336 height 40
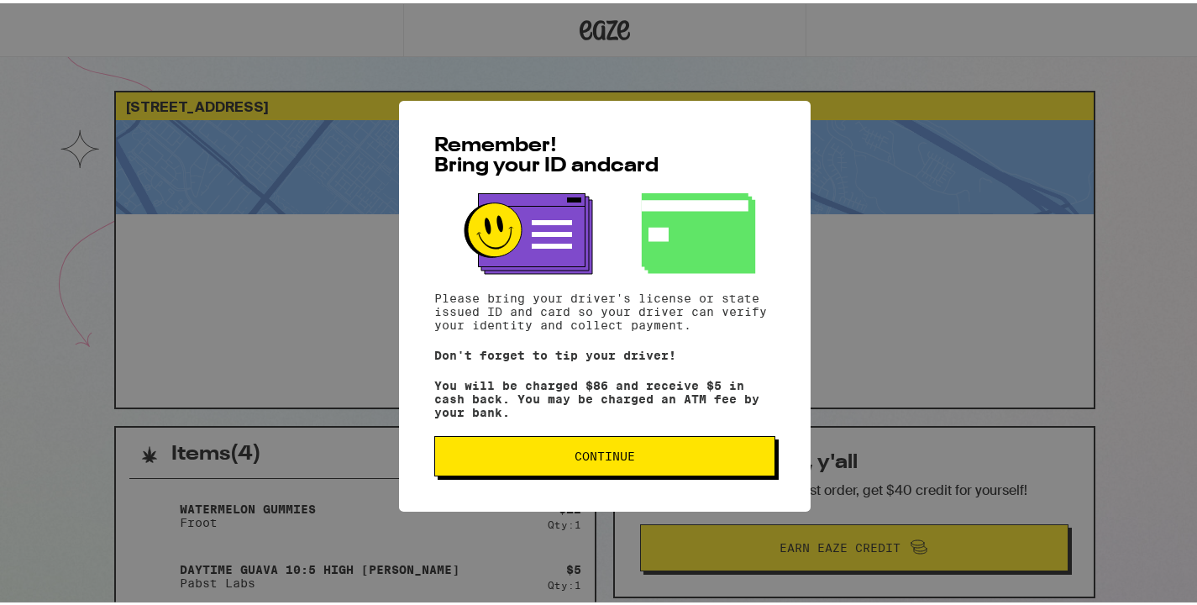
click at [619, 458] on span "Continue" at bounding box center [604, 453] width 60 height 12
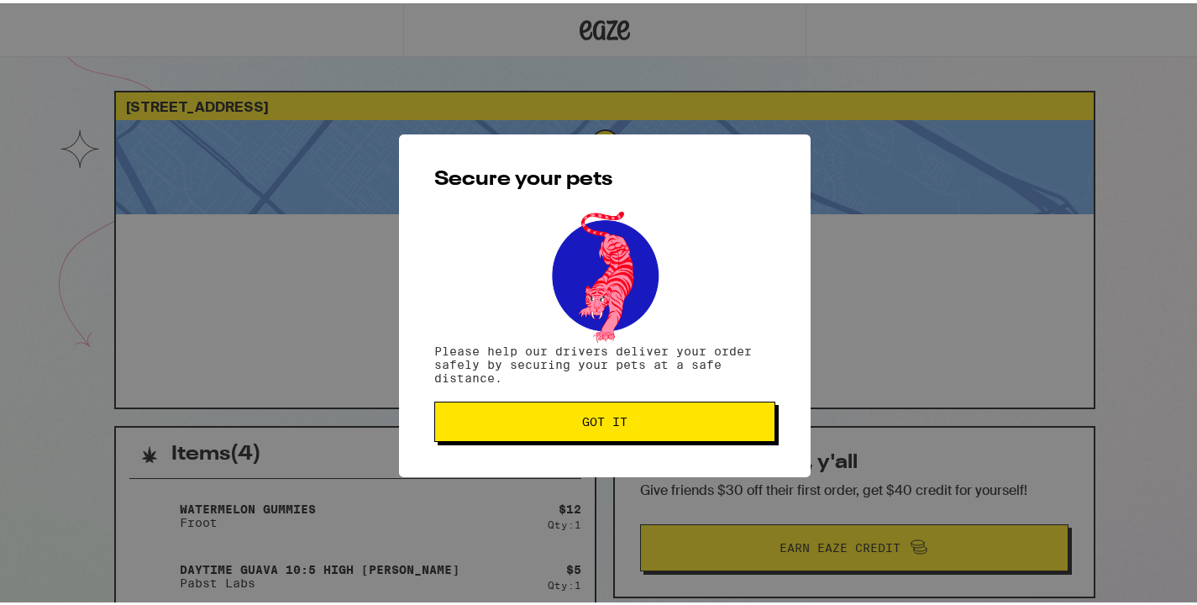
click at [558, 408] on button "Got it" at bounding box center [604, 418] width 341 height 40
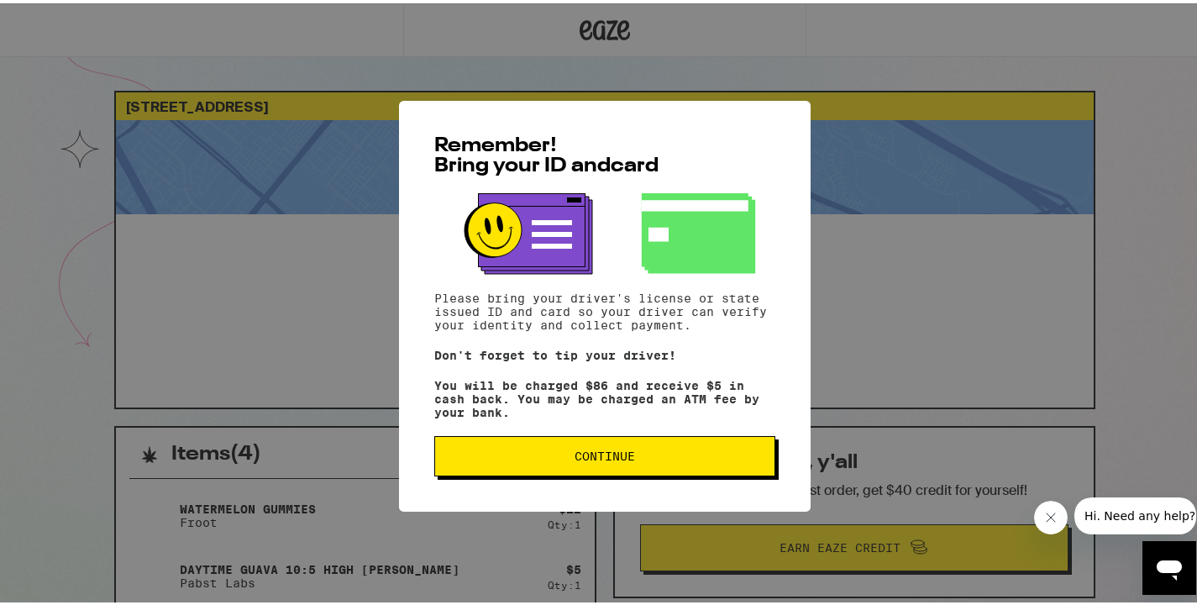
click at [481, 458] on span "Continue" at bounding box center [604, 453] width 312 height 12
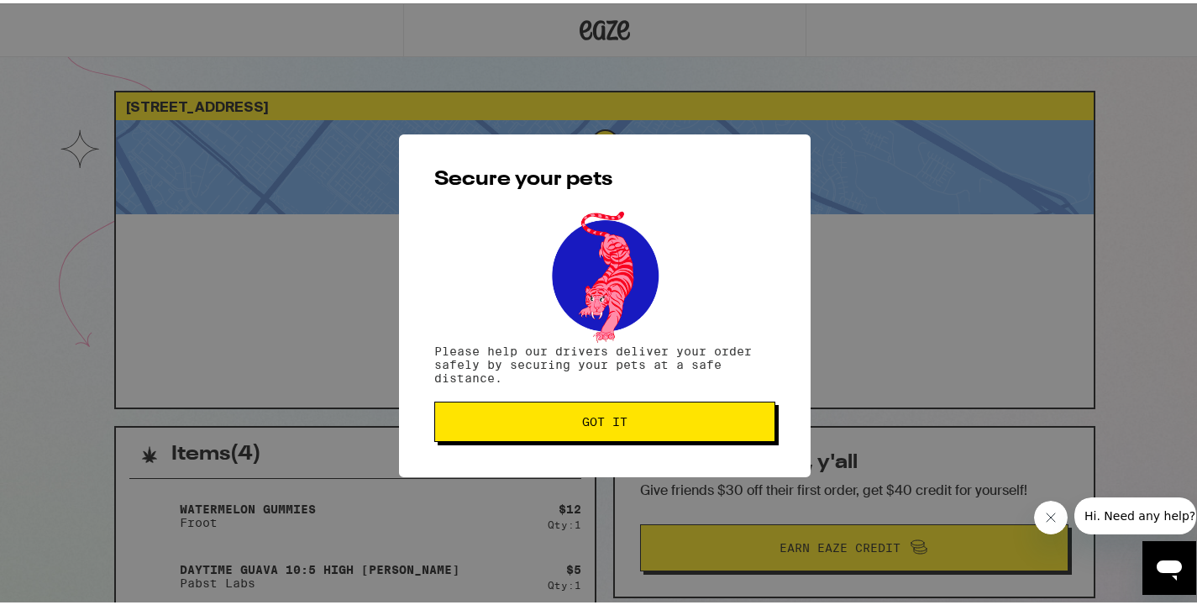
click at [501, 430] on button "Got it" at bounding box center [604, 418] width 341 height 40
